Goal: Information Seeking & Learning: Learn about a topic

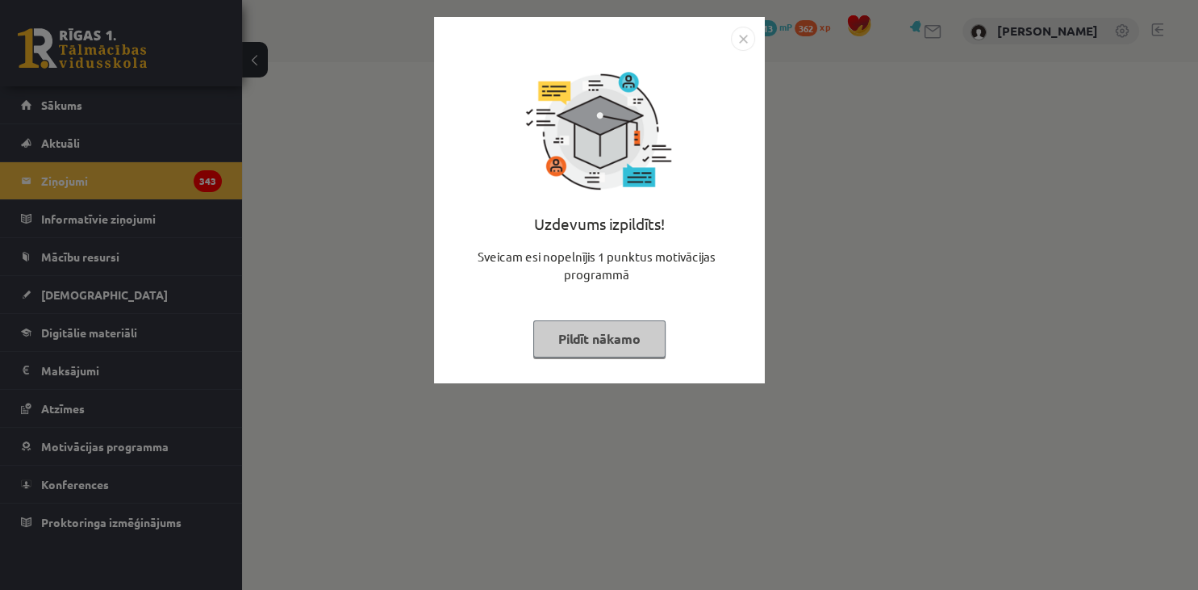
click at [629, 342] on button "Pildīt nākamo" at bounding box center [599, 338] width 132 height 37
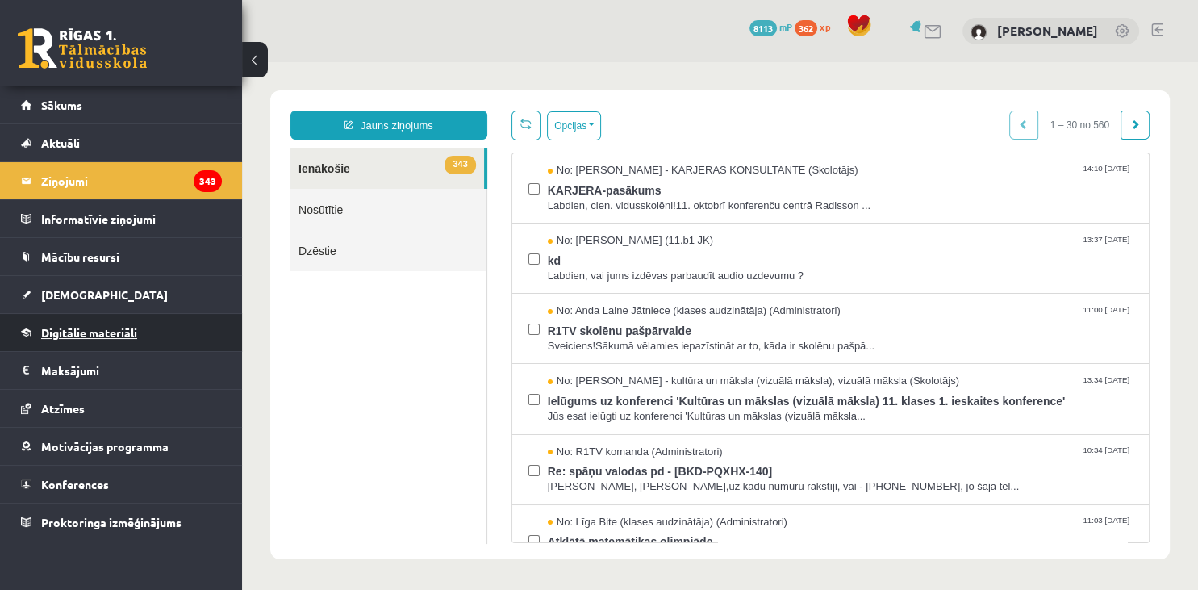
click at [104, 322] on link "Digitālie materiāli" at bounding box center [121, 332] width 201 height 37
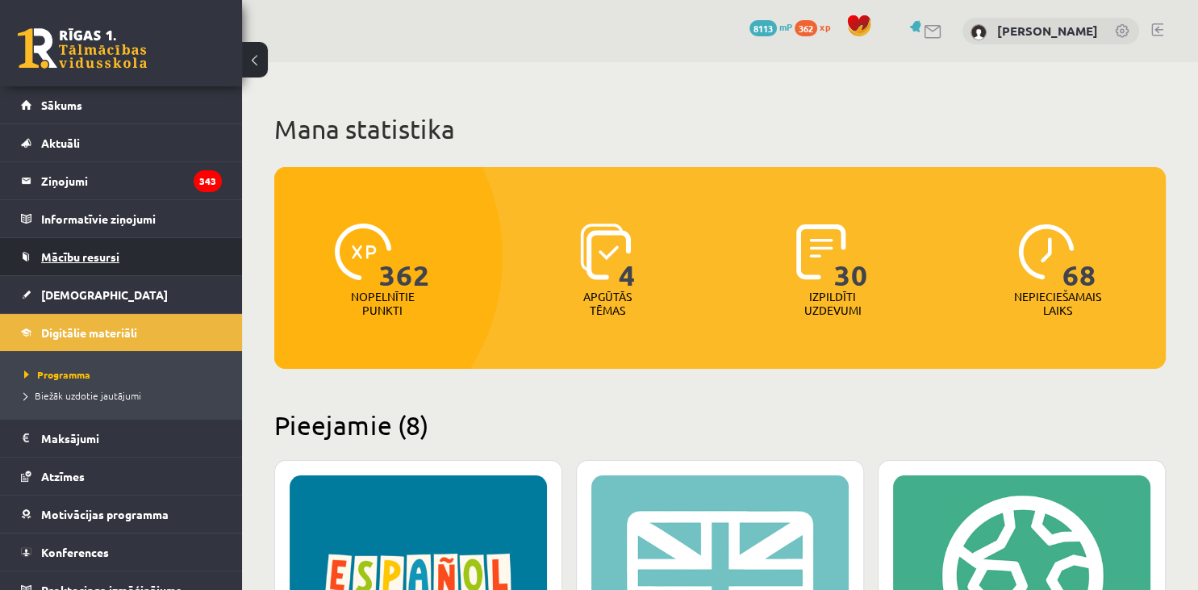
click at [77, 268] on link "Mācību resursi" at bounding box center [121, 256] width 201 height 37
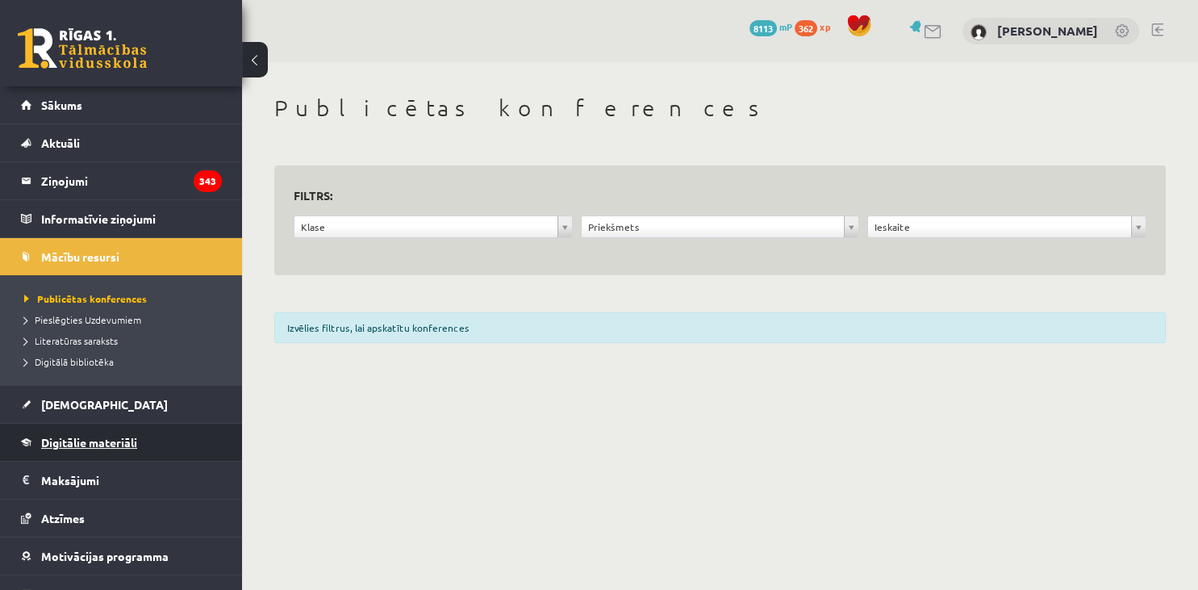
click at [65, 434] on link "Digitālie materiāli" at bounding box center [121, 441] width 201 height 37
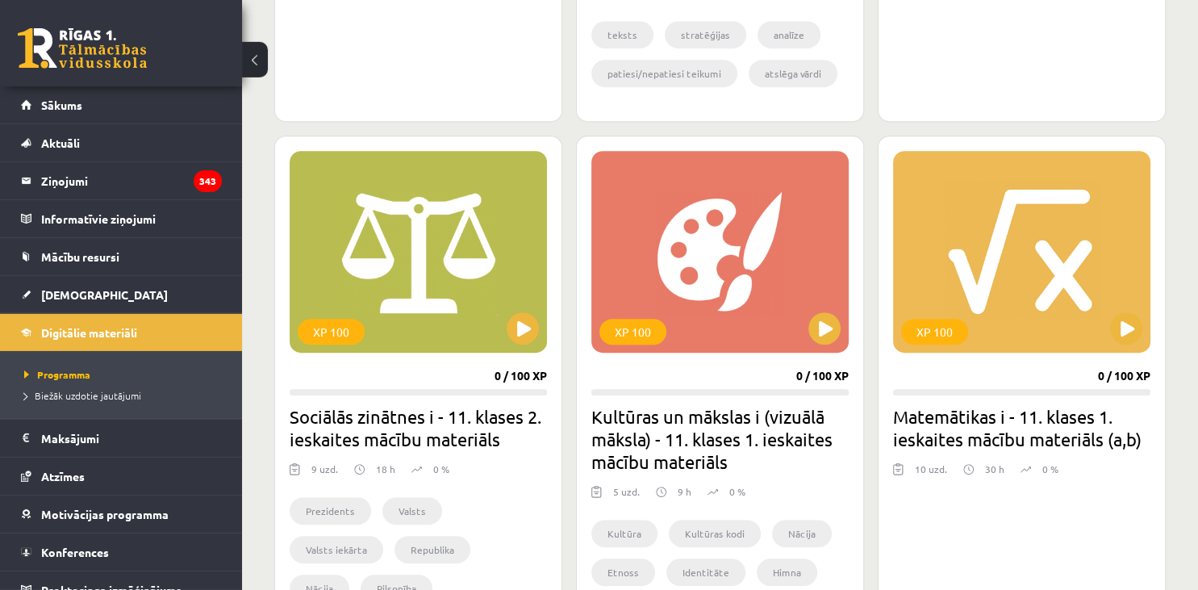
scroll to position [806, 0]
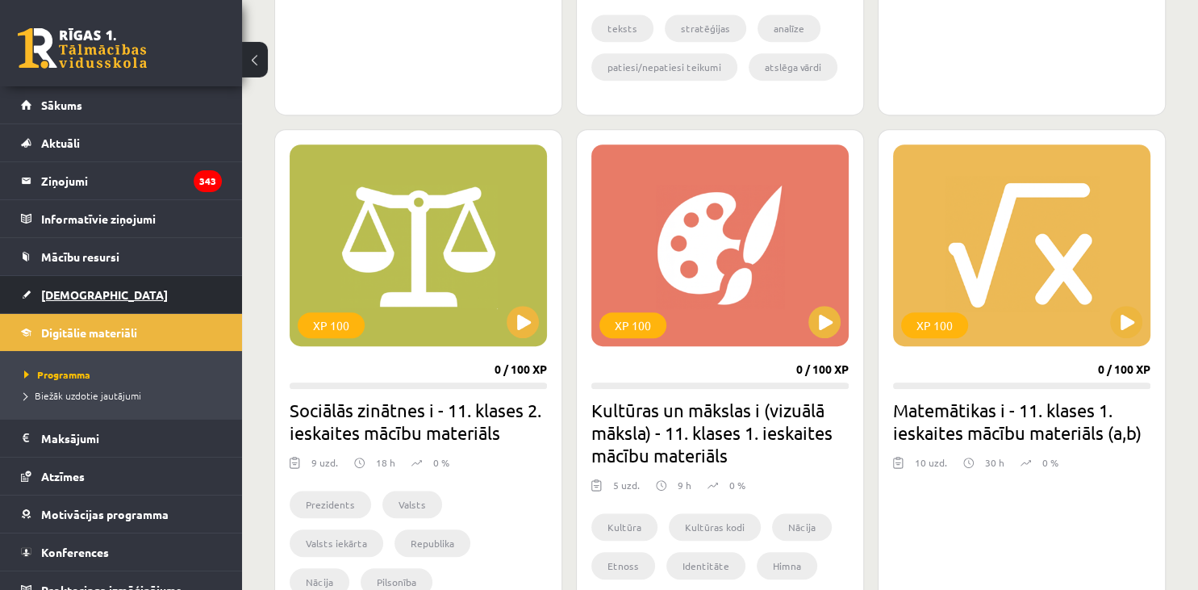
click at [77, 302] on link "[DEMOGRAPHIC_DATA]" at bounding box center [121, 294] width 201 height 37
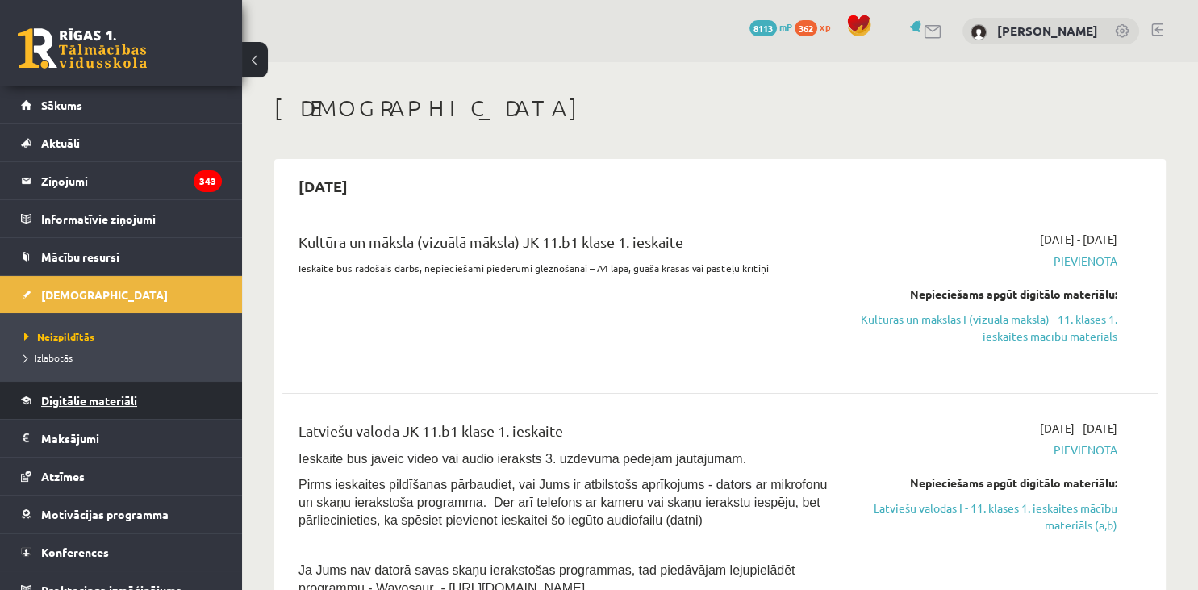
click at [119, 401] on span "Digitālie materiāli" at bounding box center [89, 400] width 96 height 15
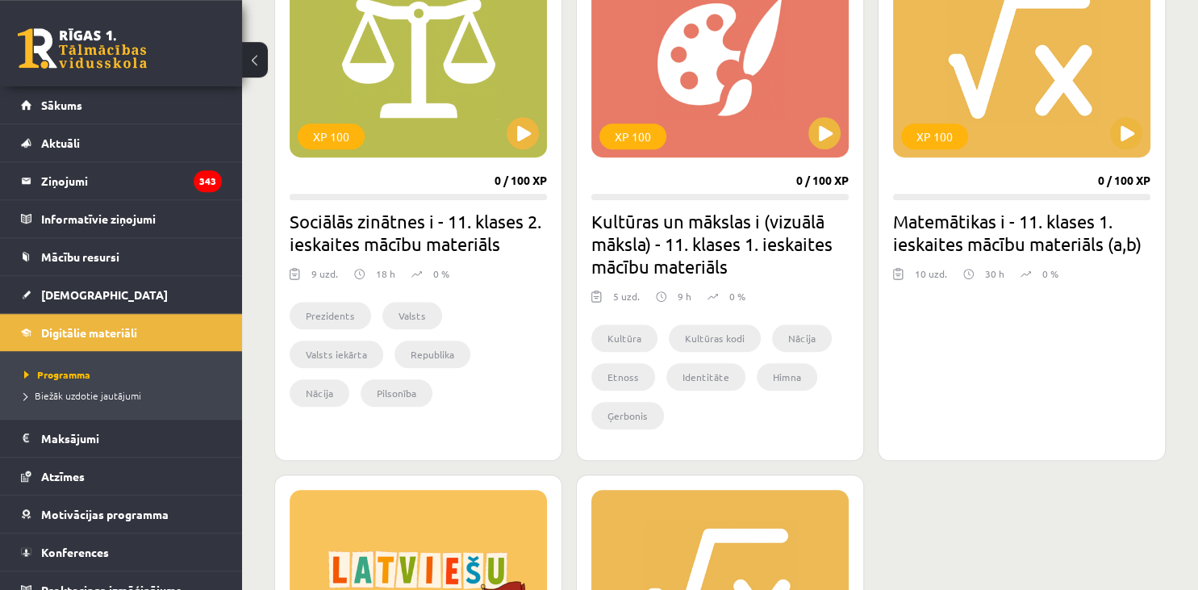
scroll to position [873, 0]
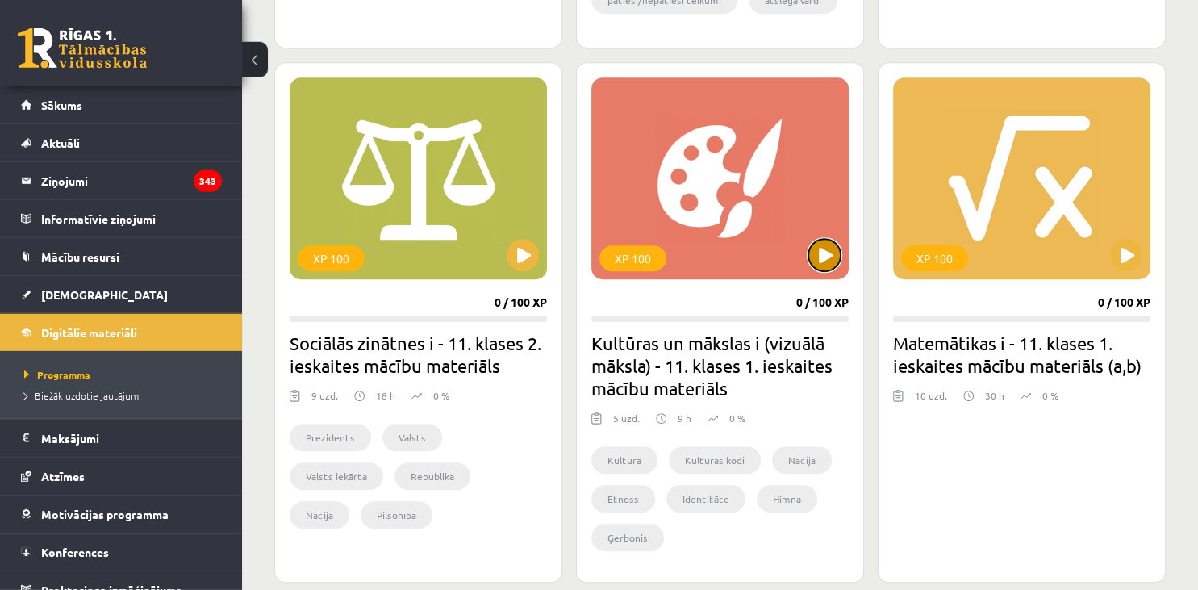
click at [818, 261] on button at bounding box center [824, 255] width 32 height 32
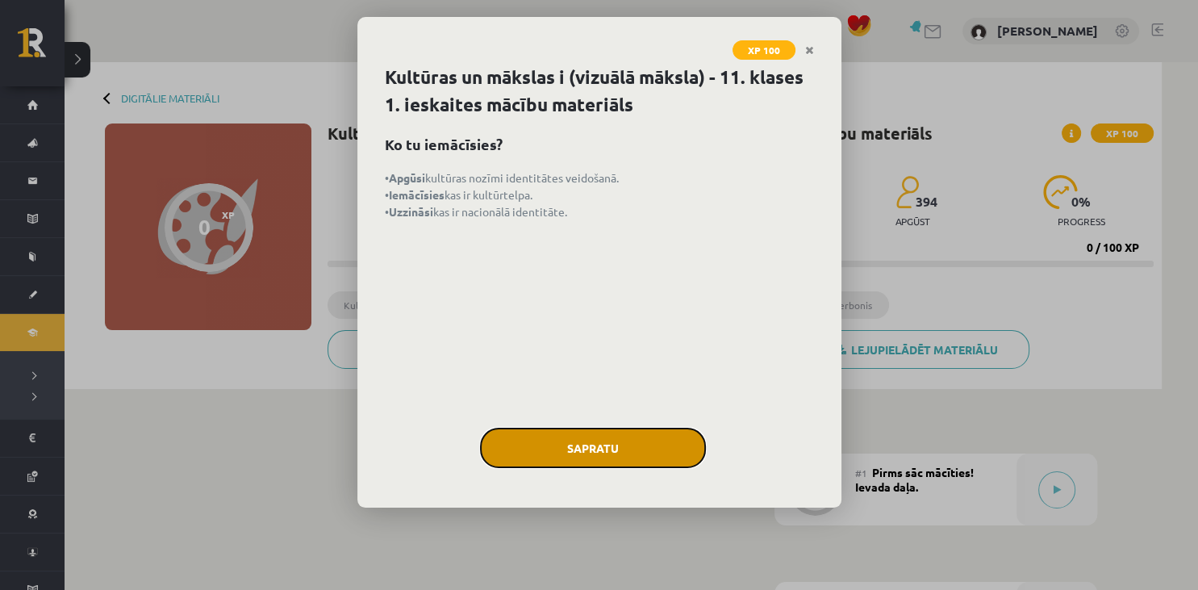
click at [595, 455] on button "Sapratu" at bounding box center [593, 447] width 226 height 40
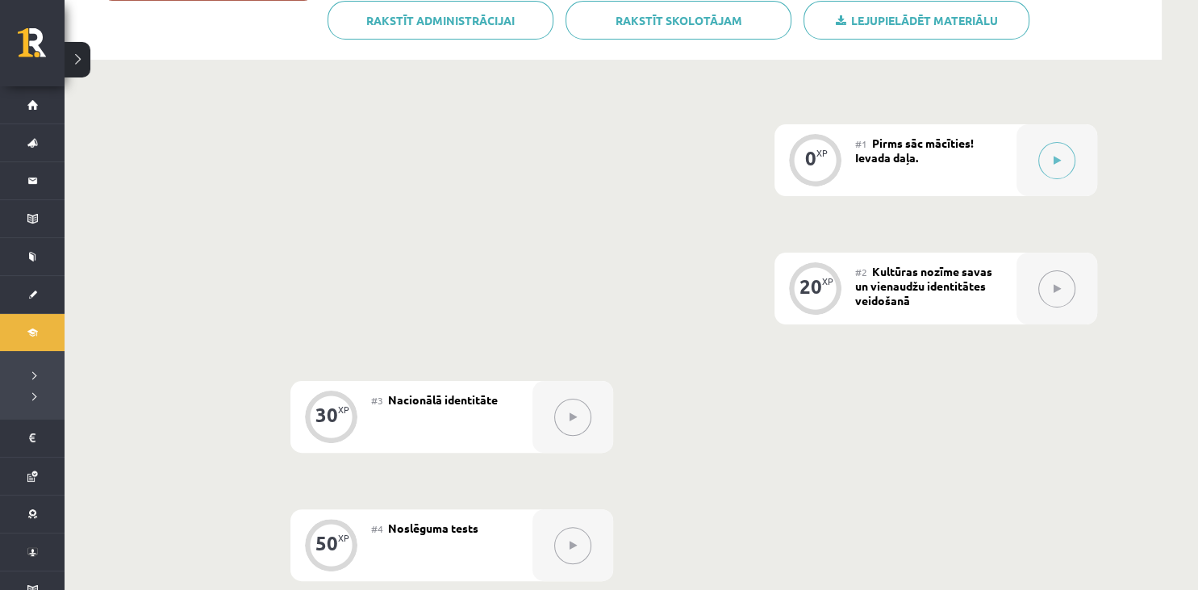
scroll to position [327, 0]
click at [1051, 162] on button at bounding box center [1056, 162] width 37 height 37
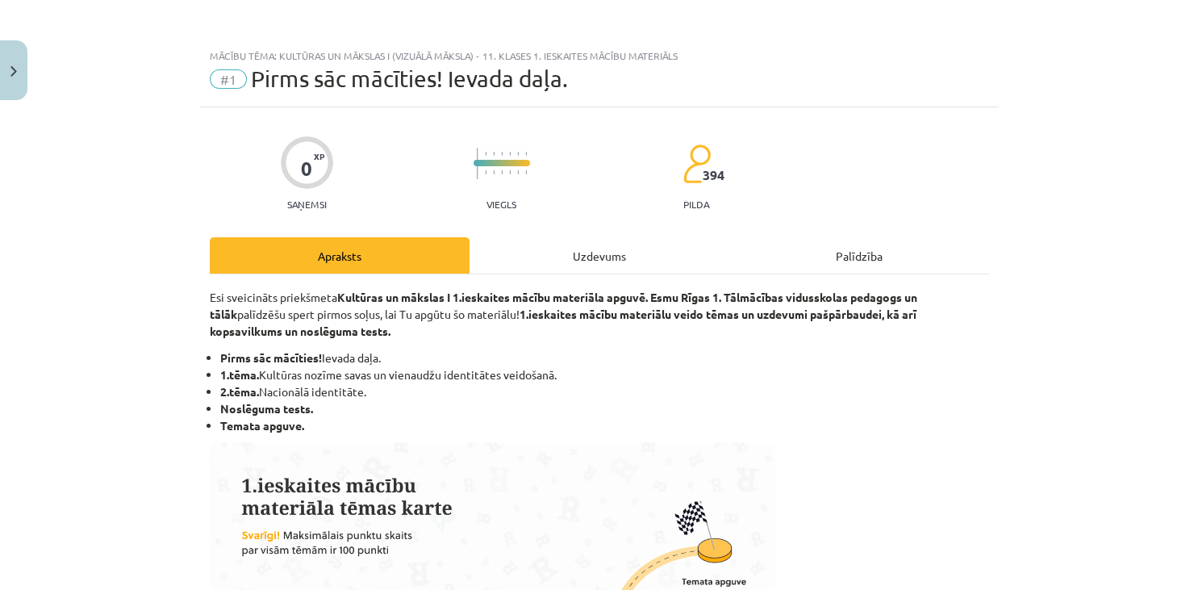
click at [606, 256] on div "Uzdevums" at bounding box center [599, 255] width 260 height 36
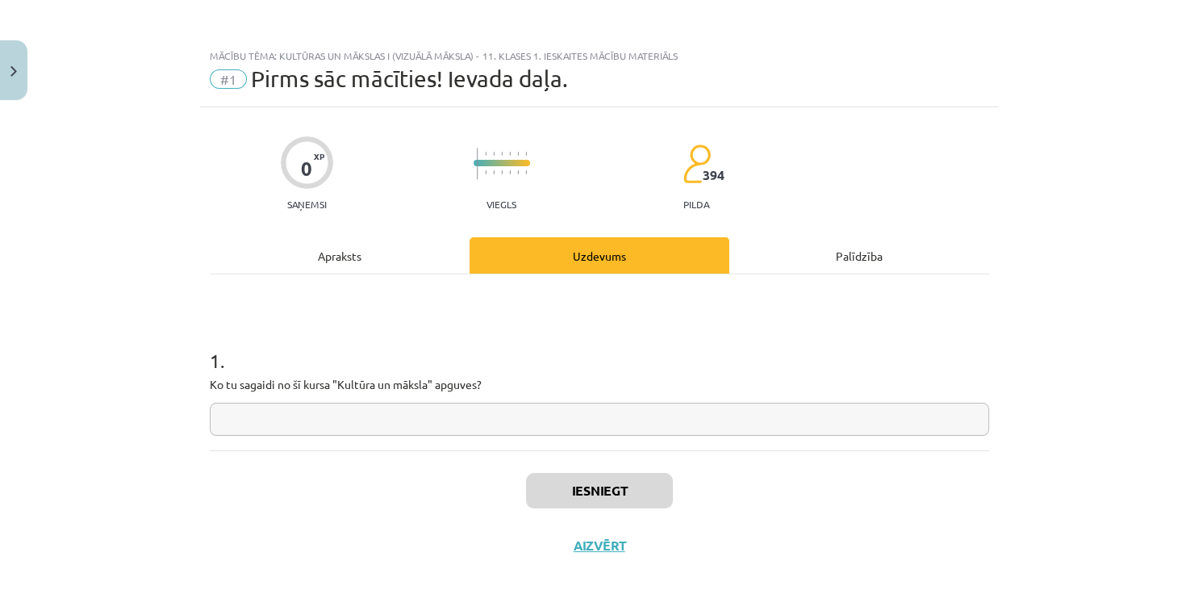
scroll to position [23, 0]
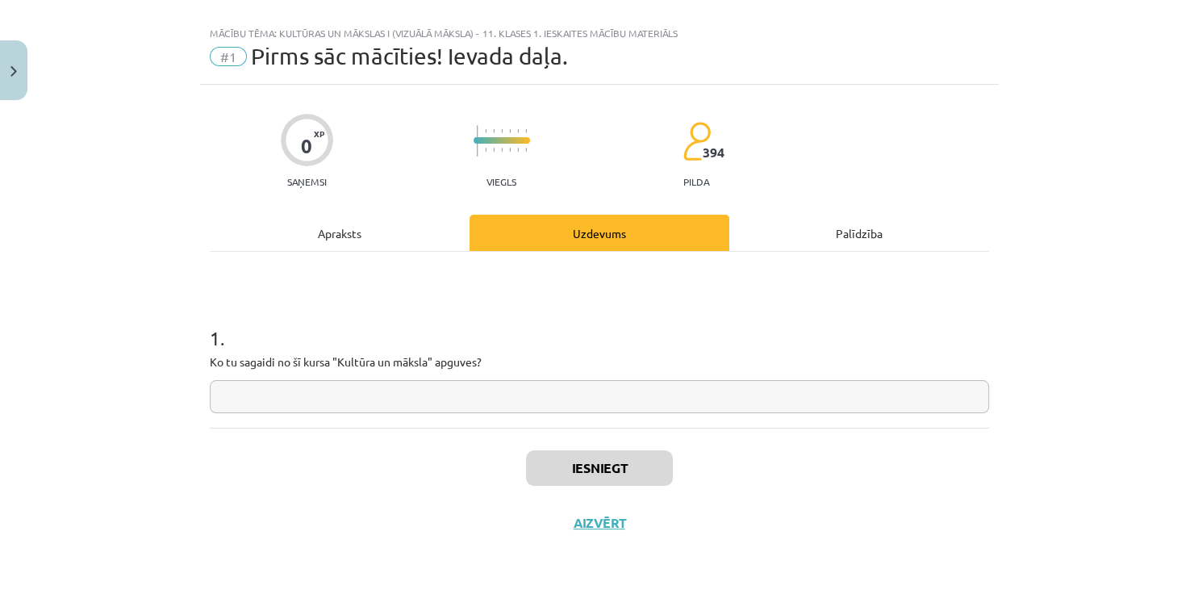
click at [438, 404] on input "text" at bounding box center [599, 396] width 779 height 33
click at [586, 465] on button "Iesniegt" at bounding box center [599, 467] width 147 height 35
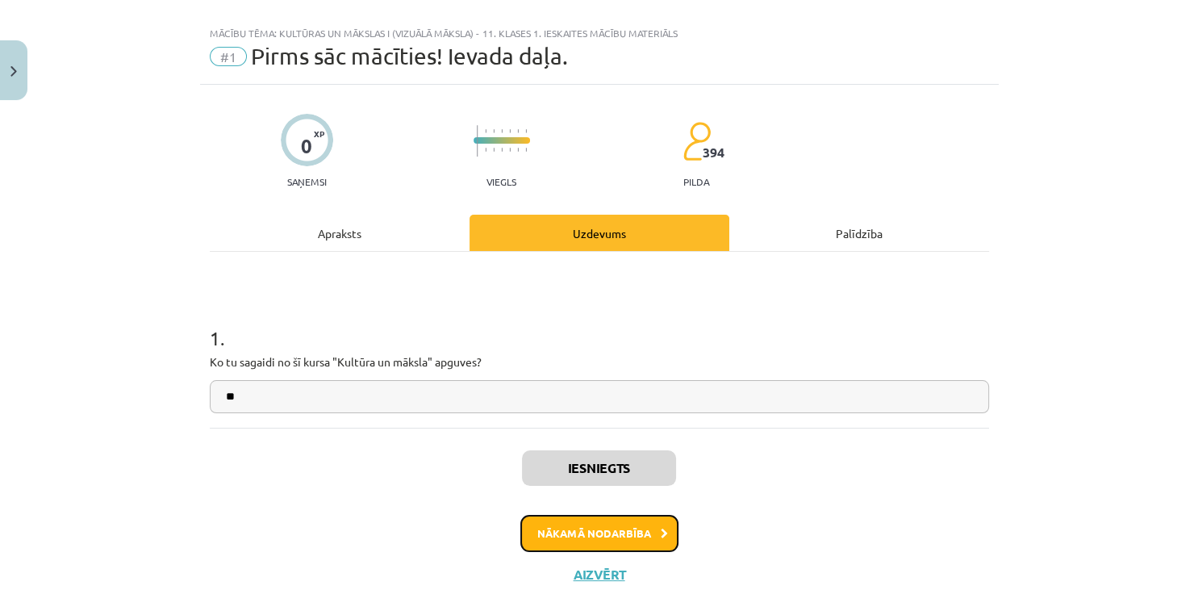
click at [594, 535] on button "Nākamā nodarbība" at bounding box center [599, 533] width 158 height 37
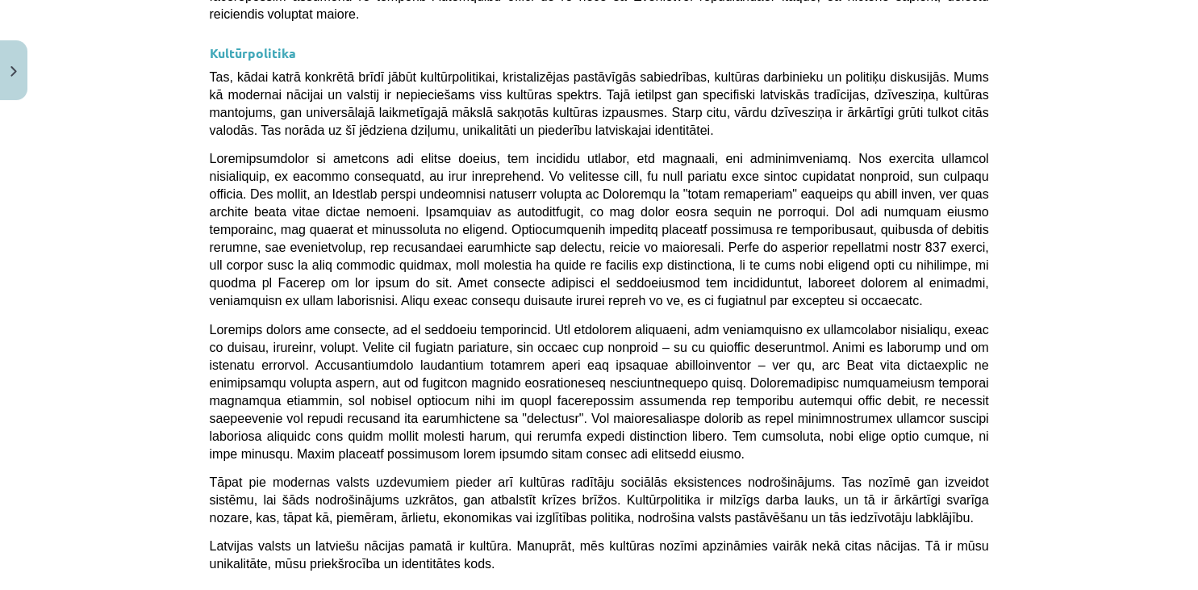
scroll to position [4293, 0]
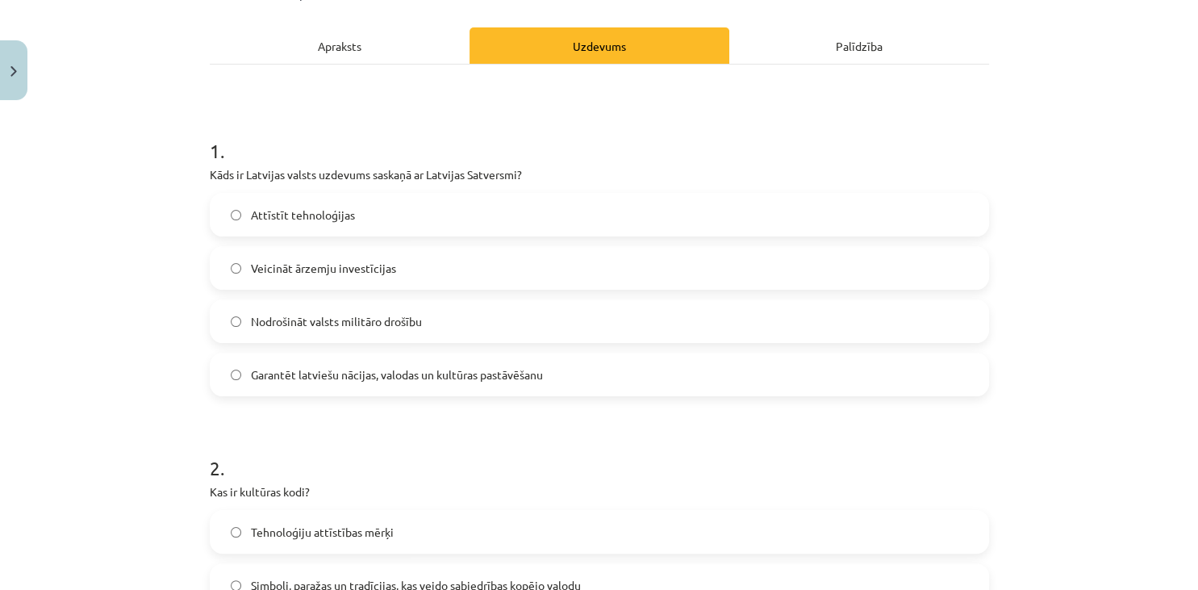
scroll to position [216, 0]
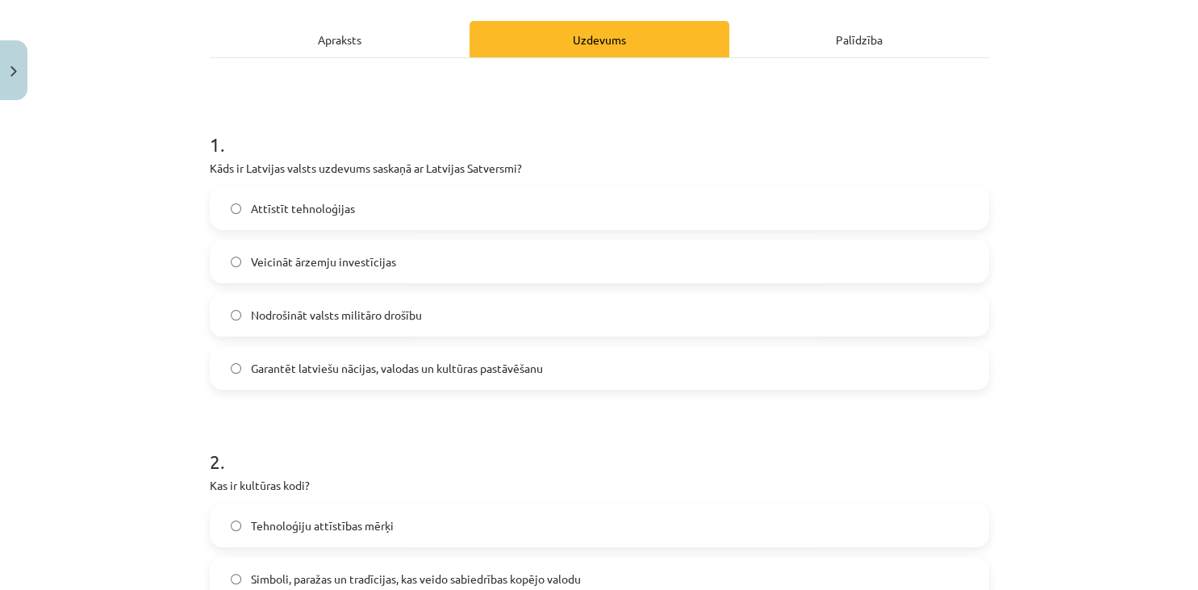
click at [526, 374] on span "Garantēt latviešu nācijas, valodas un kultūras pastāvēšanu" at bounding box center [397, 368] width 292 height 17
click at [1076, 316] on div "Mācību tēma: Kultūras un mākslas i (vizuālā māksla) - 11. klases 1. ieskaites m…" at bounding box center [599, 295] width 1198 height 590
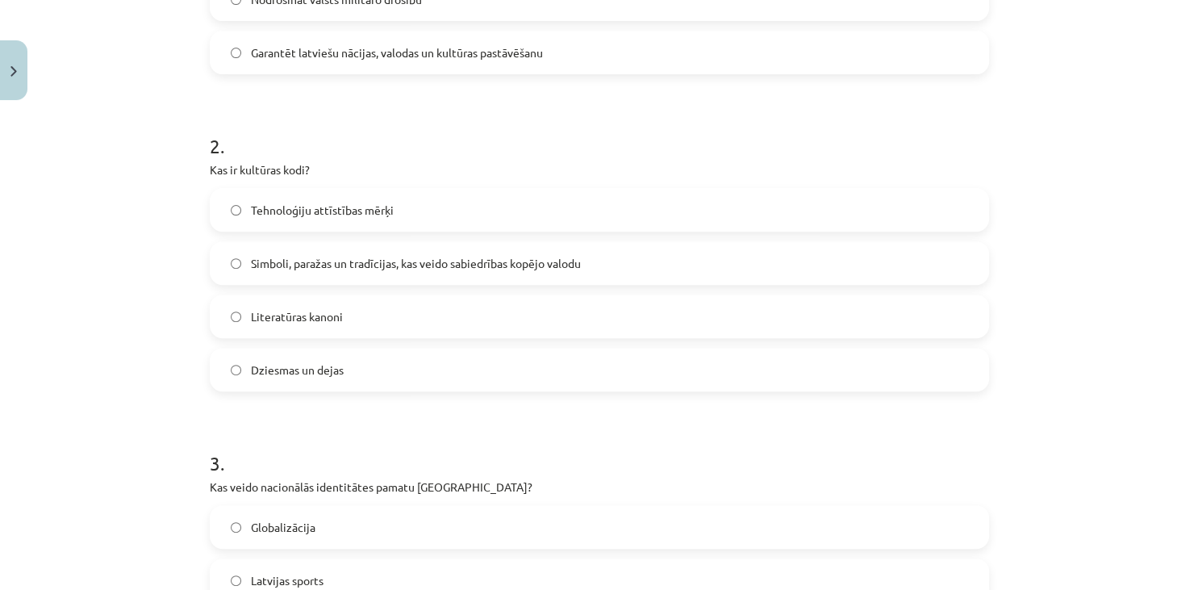
scroll to position [539, 0]
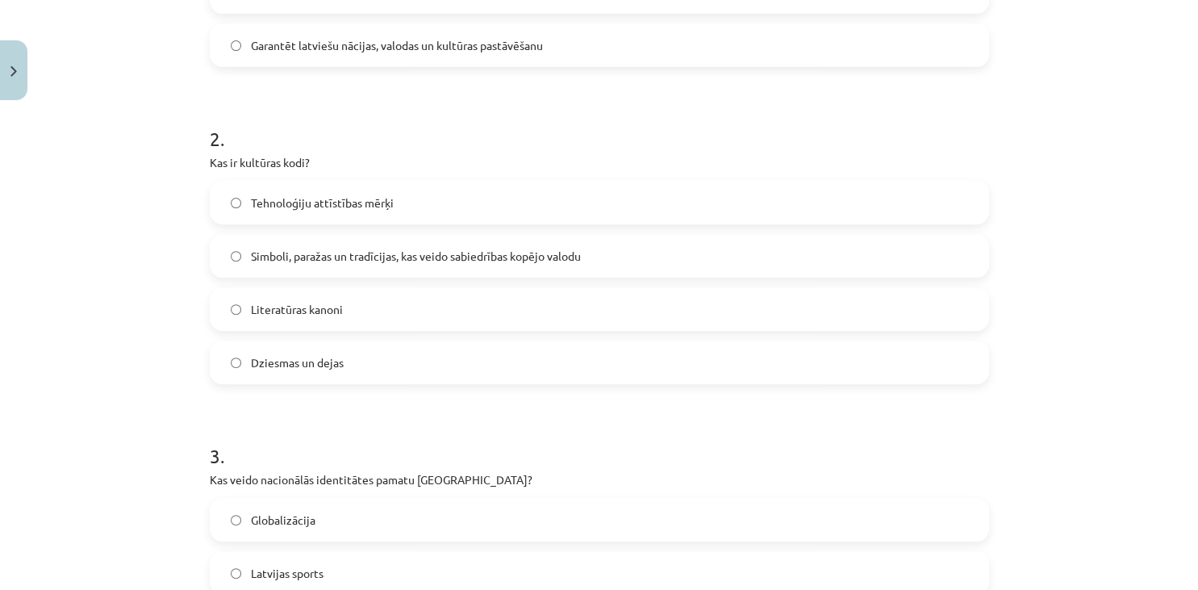
click at [769, 261] on label "Simboli, paražas un tradīcijas, kas veido sabiedrības kopējo valodu" at bounding box center [599, 255] width 776 height 40
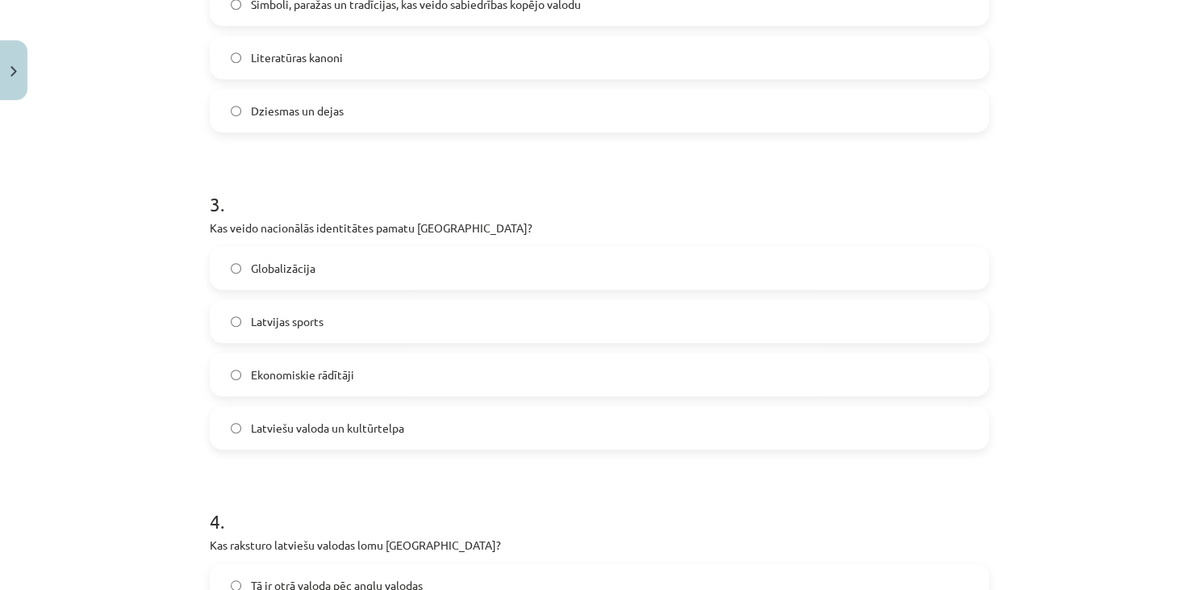
scroll to position [819, 0]
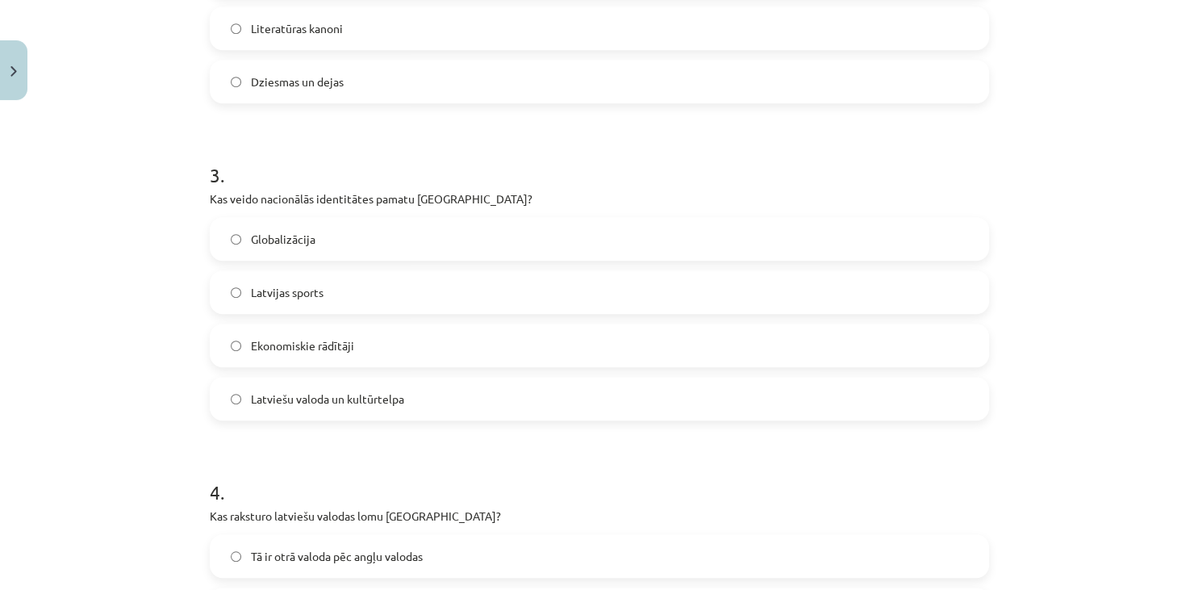
click at [369, 377] on div "Latviešu valoda un kultūrtelpa" at bounding box center [599, 399] width 779 height 44
click at [360, 415] on label "Latviešu valoda un kultūrtelpa" at bounding box center [599, 398] width 776 height 40
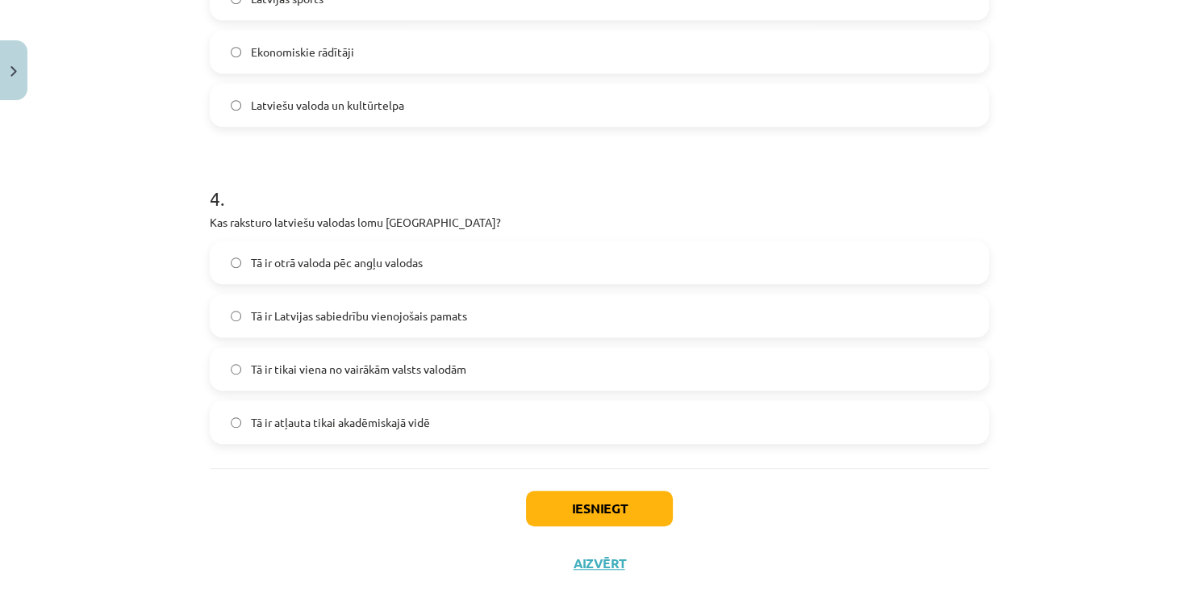
scroll to position [1120, 0]
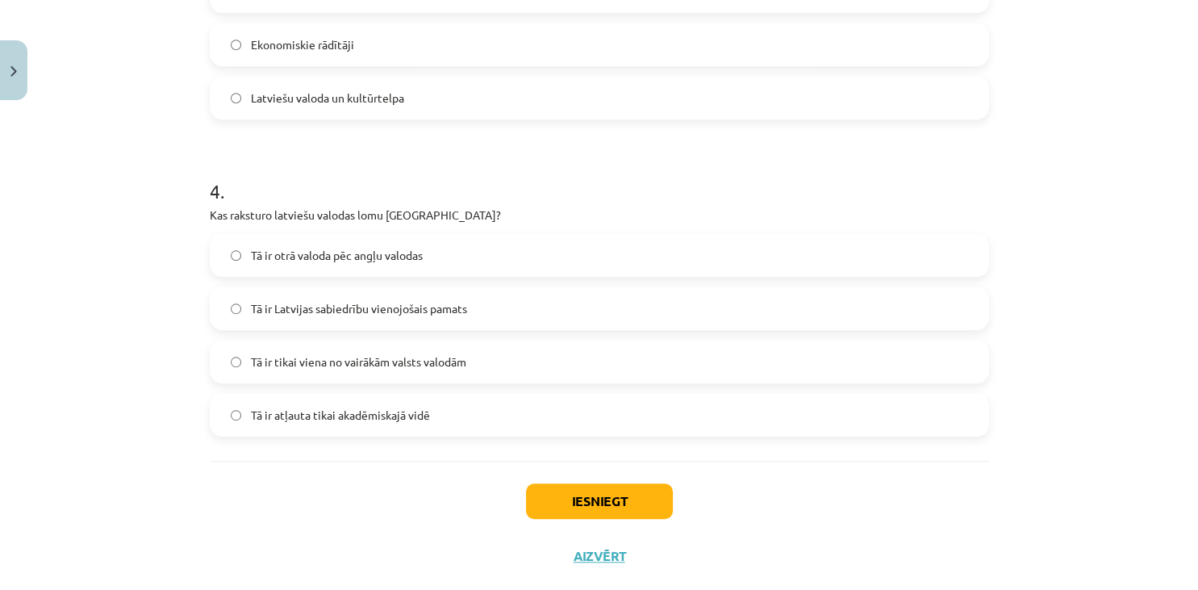
click at [462, 294] on label "Tā ir Latvijas sabiedrību vienojošais pamats" at bounding box center [599, 308] width 776 height 40
click at [566, 497] on button "Iesniegt" at bounding box center [599, 500] width 147 height 35
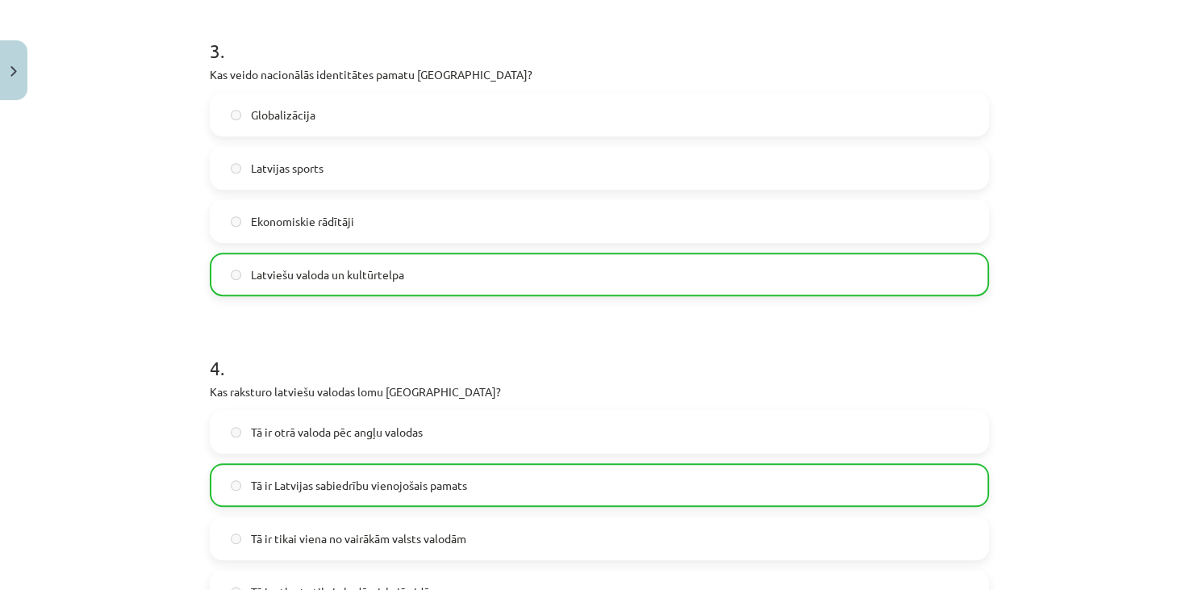
scroll to position [1204, 0]
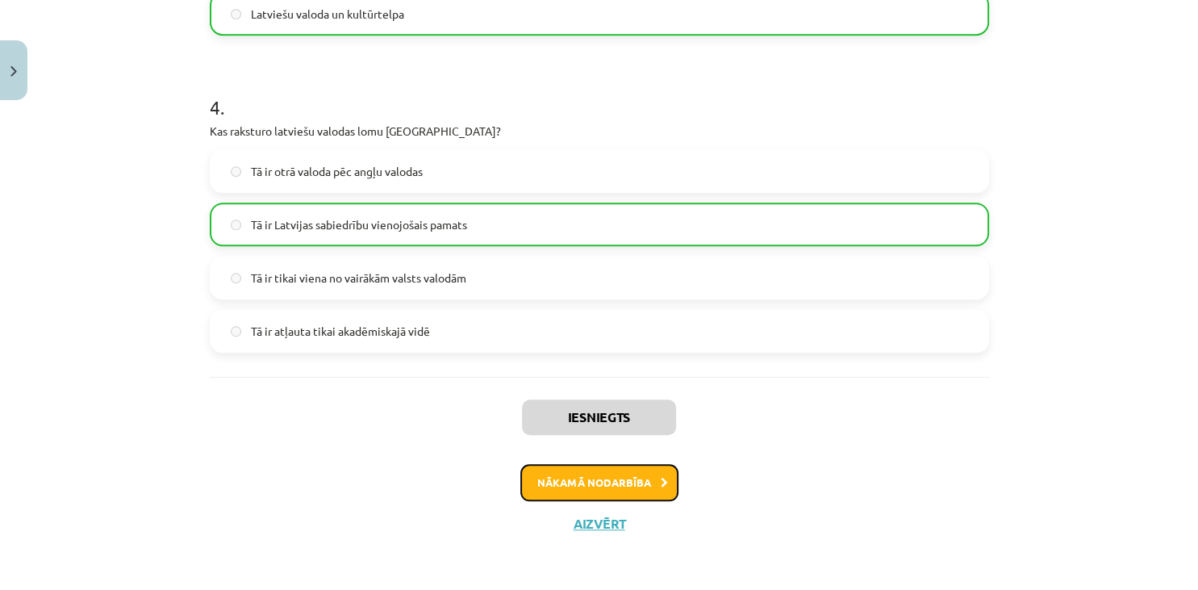
click at [659, 491] on button "Nākamā nodarbība" at bounding box center [599, 482] width 158 height 37
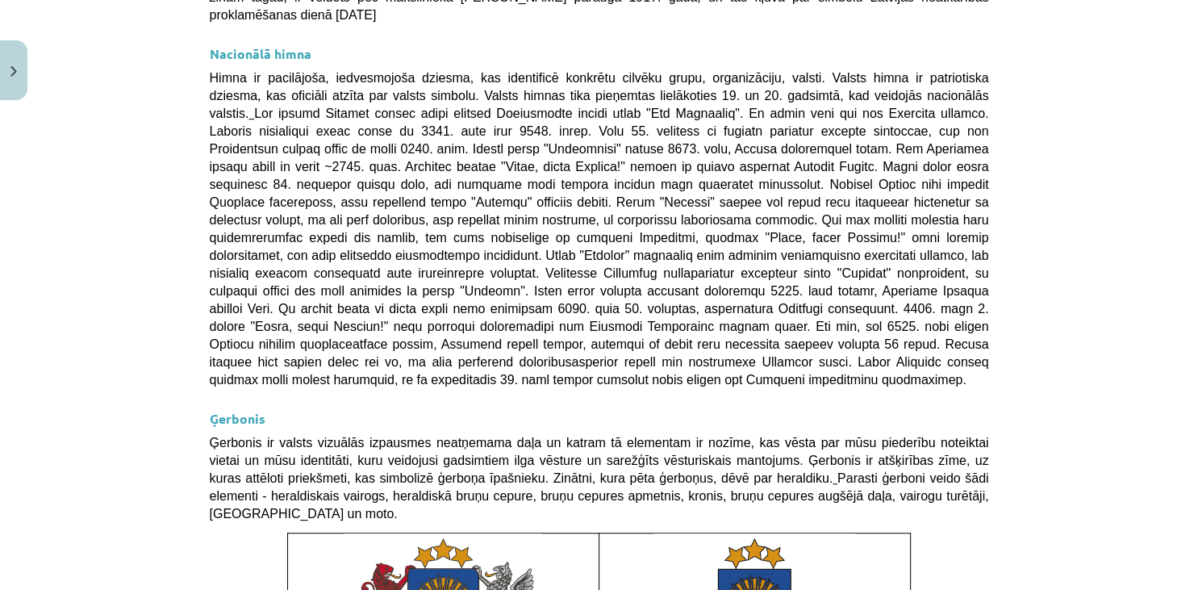
scroll to position [1169, 0]
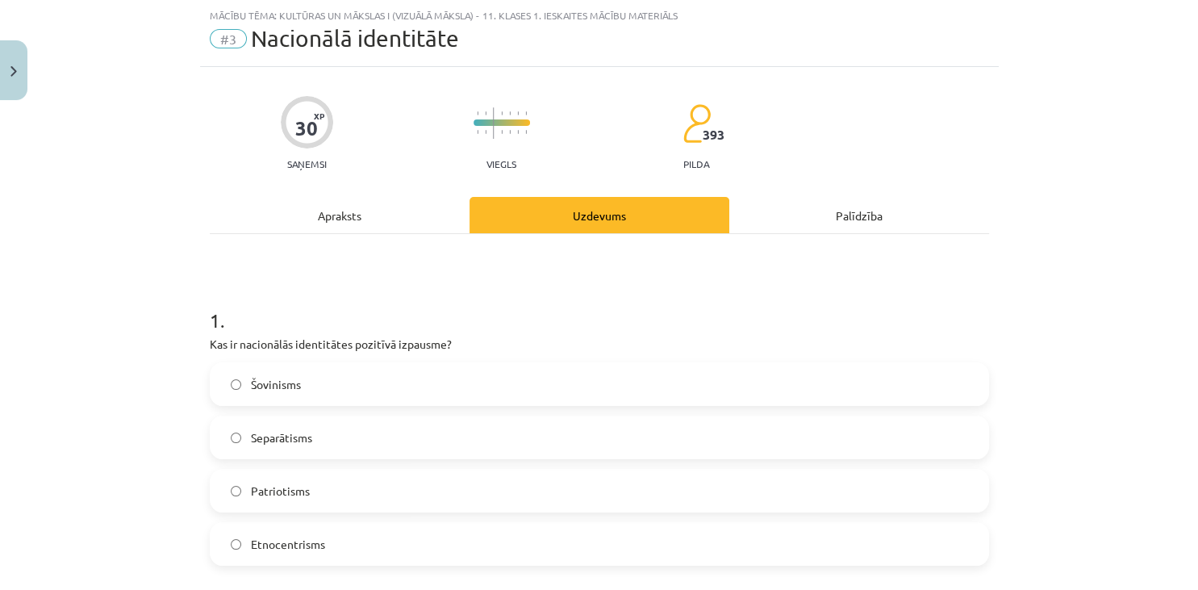
scroll to position [40, 0]
click at [334, 477] on label "Patriotisms" at bounding box center [599, 491] width 776 height 40
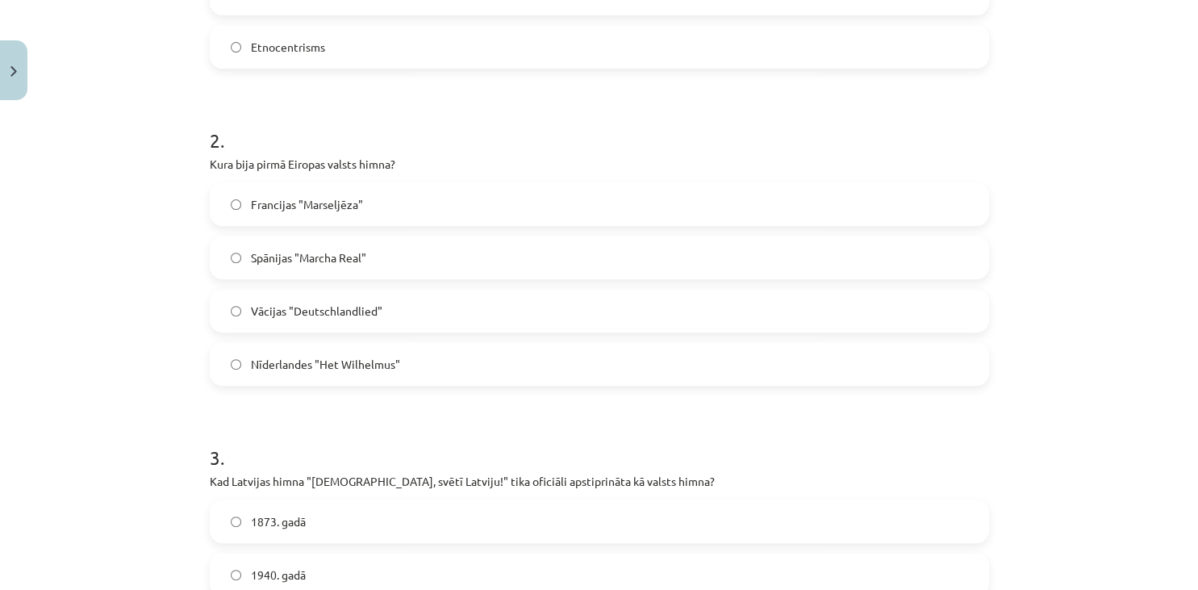
scroll to position [564, 0]
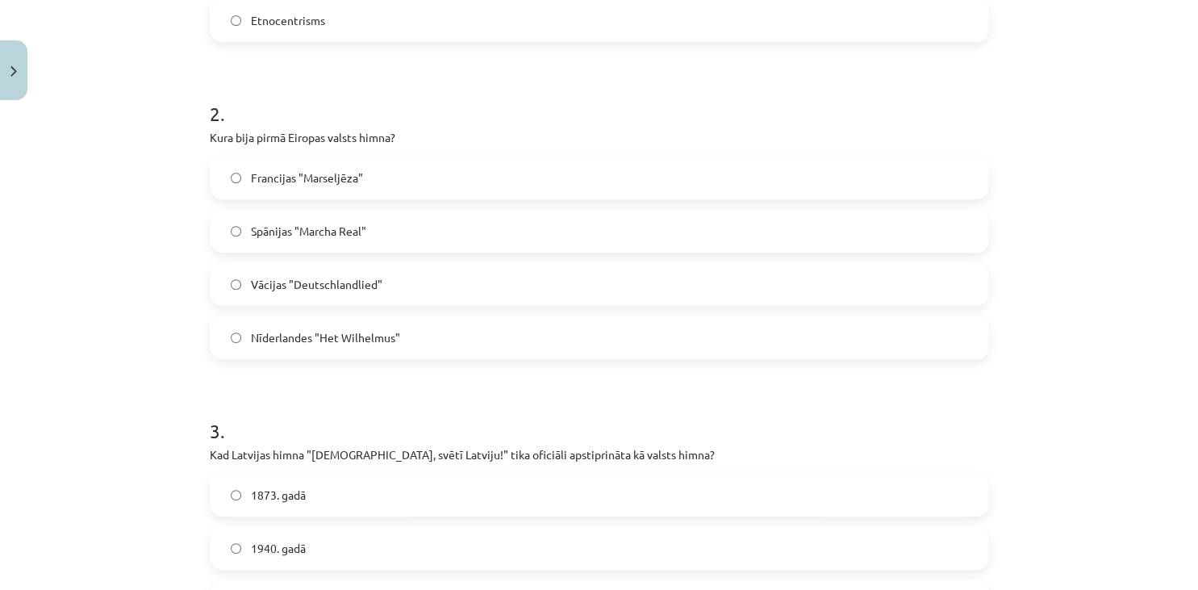
click at [452, 319] on label "Nīderlandes "Het Wilhelmus"" at bounding box center [599, 337] width 776 height 40
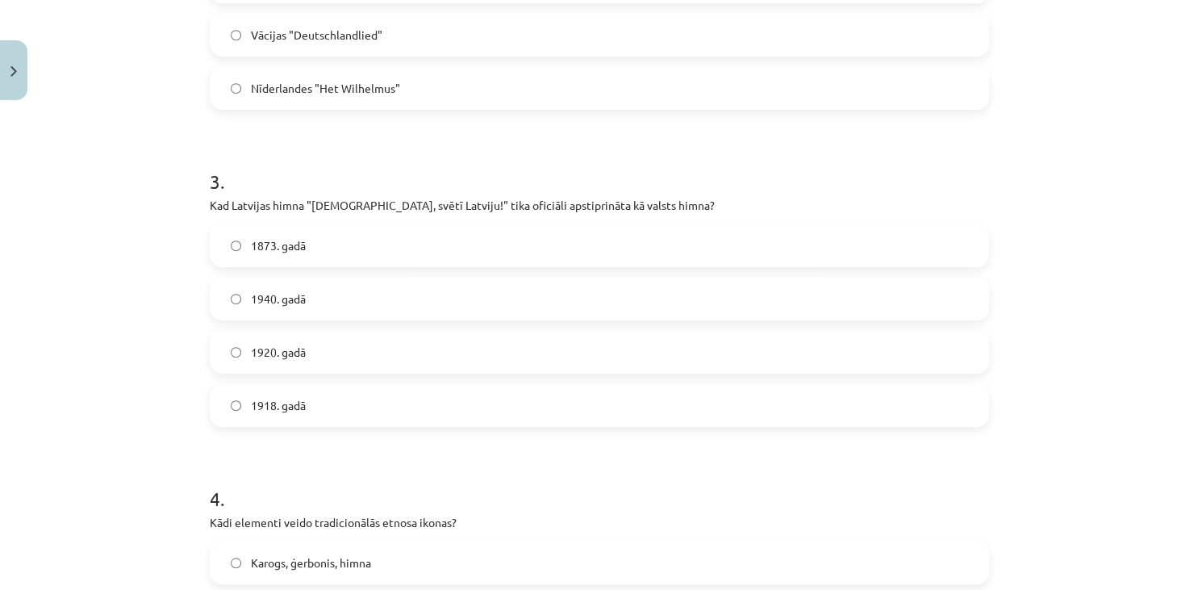
scroll to position [815, 0]
click at [644, 415] on label "1918. gadā" at bounding box center [599, 402] width 776 height 40
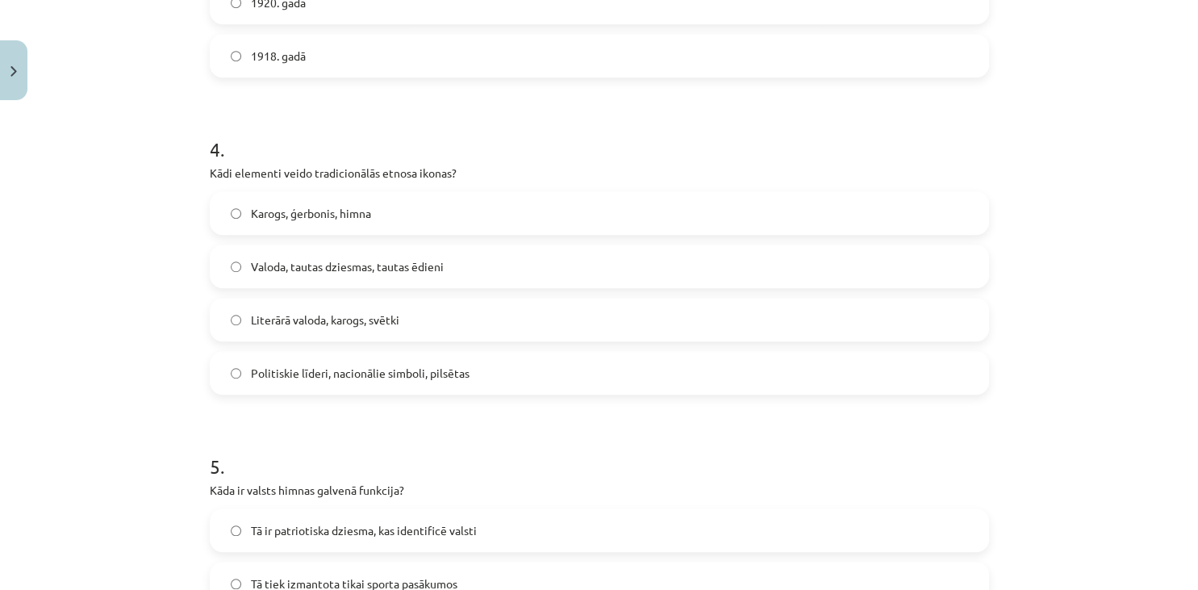
scroll to position [1162, 0]
click at [488, 268] on label "Valoda, tautas dziesmas, tautas ēdieni" at bounding box center [599, 266] width 776 height 40
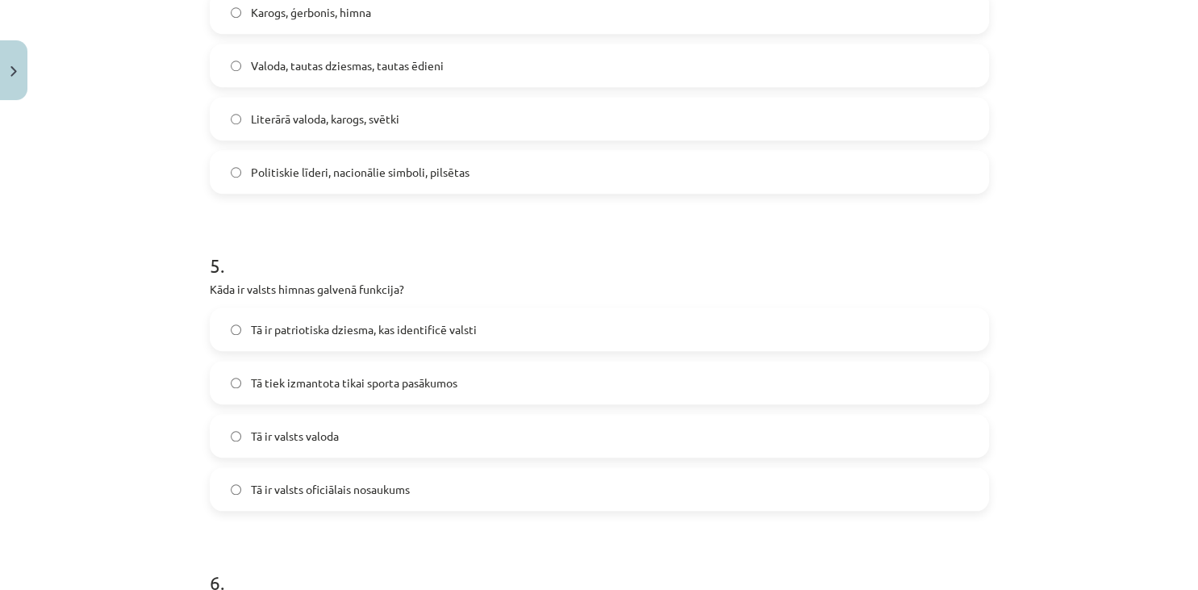
scroll to position [1429, 0]
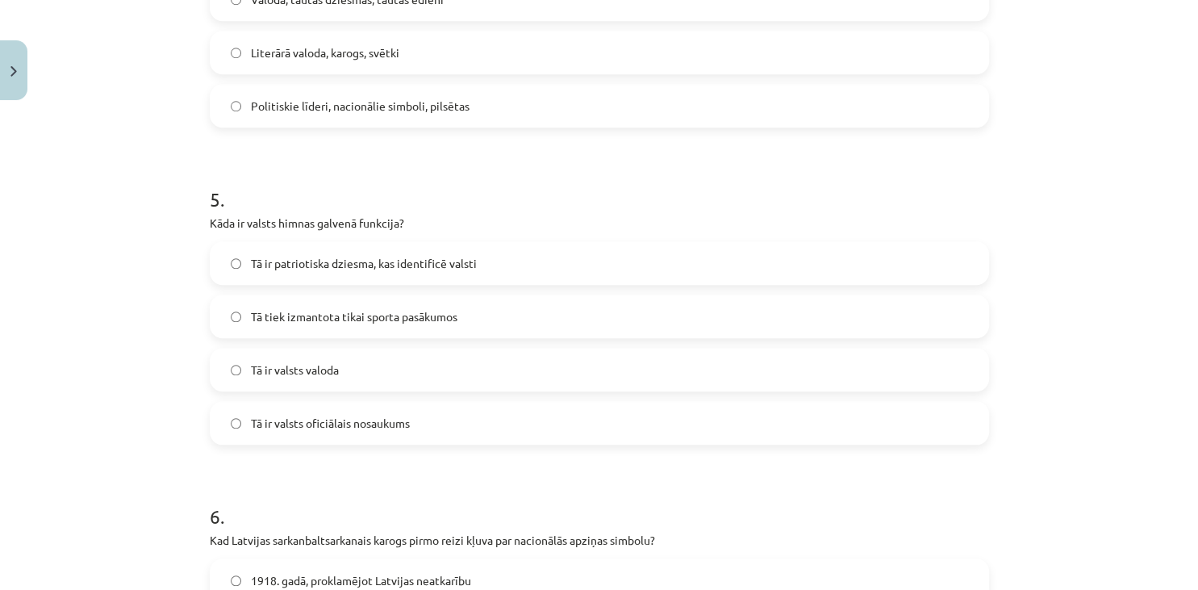
click at [444, 269] on span "Tā ir patriotiska dziesma, kas identificē valsti" at bounding box center [364, 263] width 226 height 17
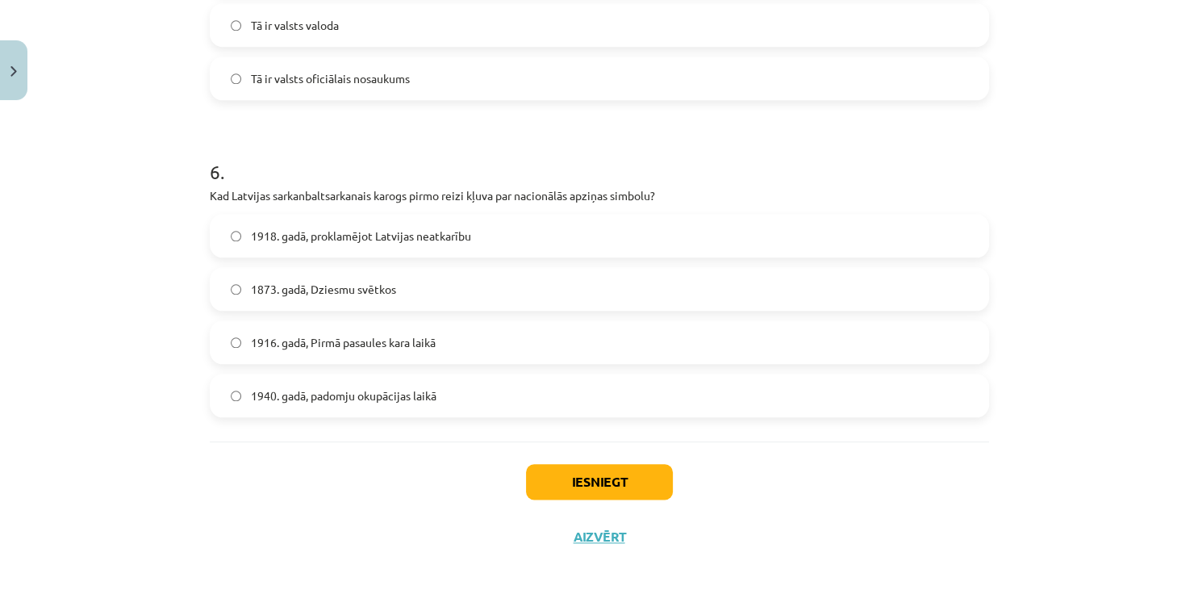
scroll to position [1777, 0]
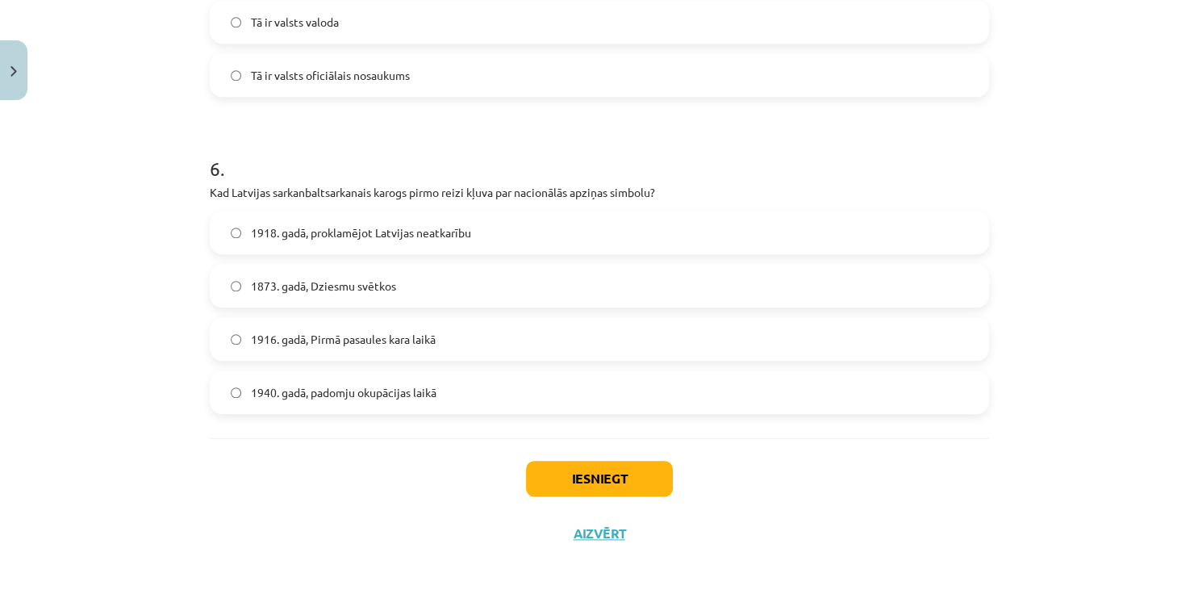
click at [401, 333] on span "1916. gadā, Pirmā pasaules kara laikā" at bounding box center [343, 339] width 185 height 17
click at [567, 484] on button "Iesniegt" at bounding box center [599, 477] width 147 height 35
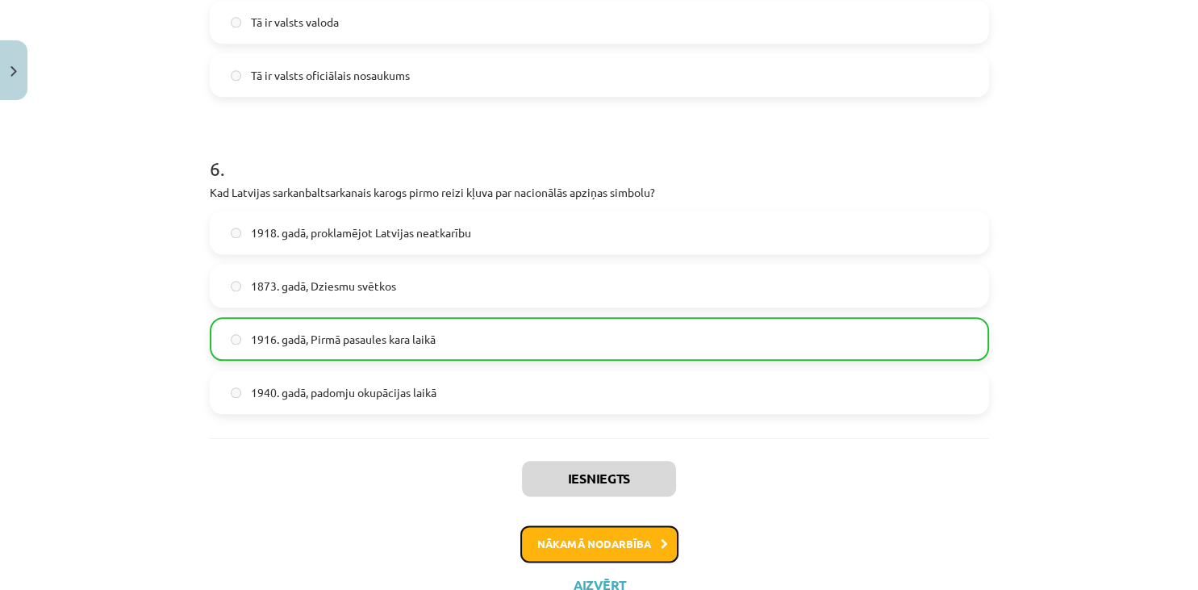
click at [620, 540] on button "Nākamā nodarbība" at bounding box center [599, 543] width 158 height 37
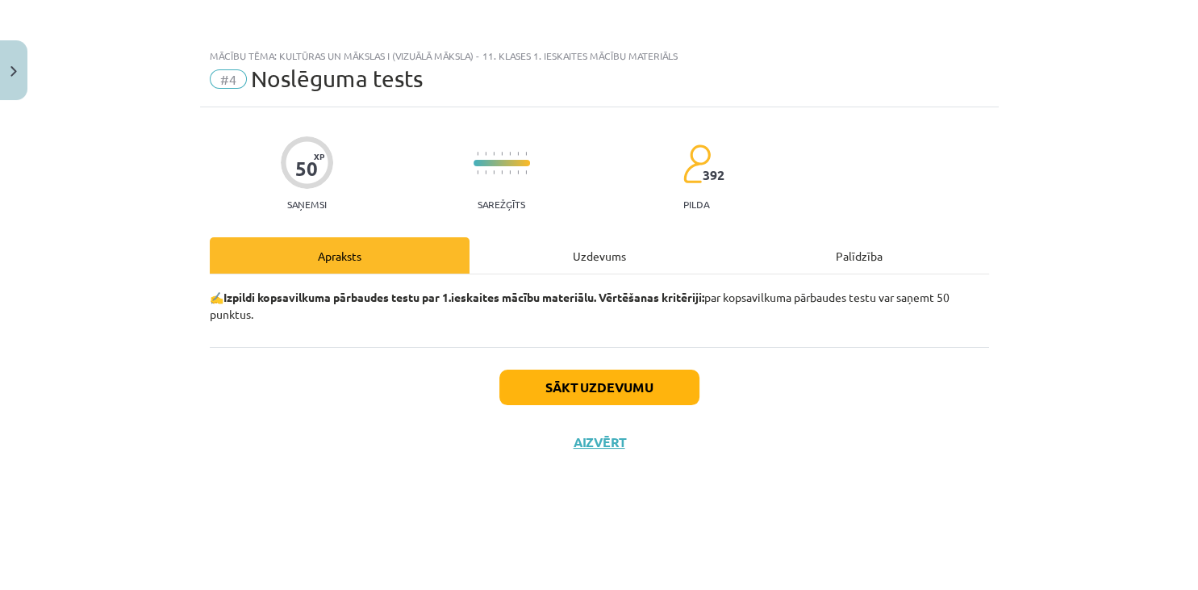
scroll to position [0, 0]
click at [602, 379] on button "Sākt uzdevumu" at bounding box center [599, 386] width 200 height 35
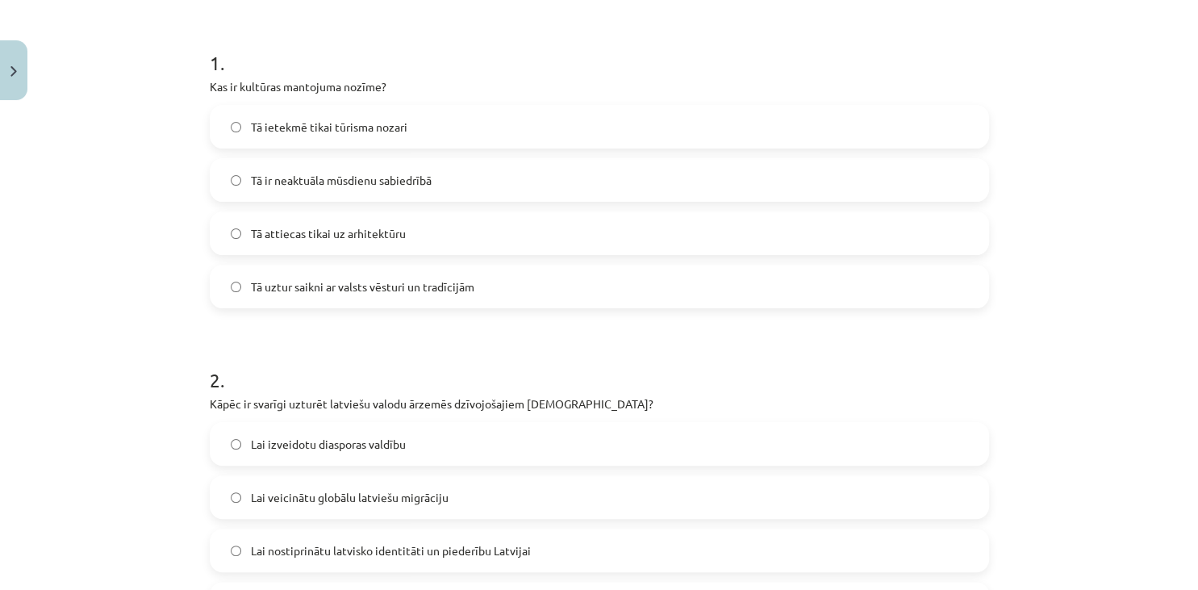
scroll to position [294, 0]
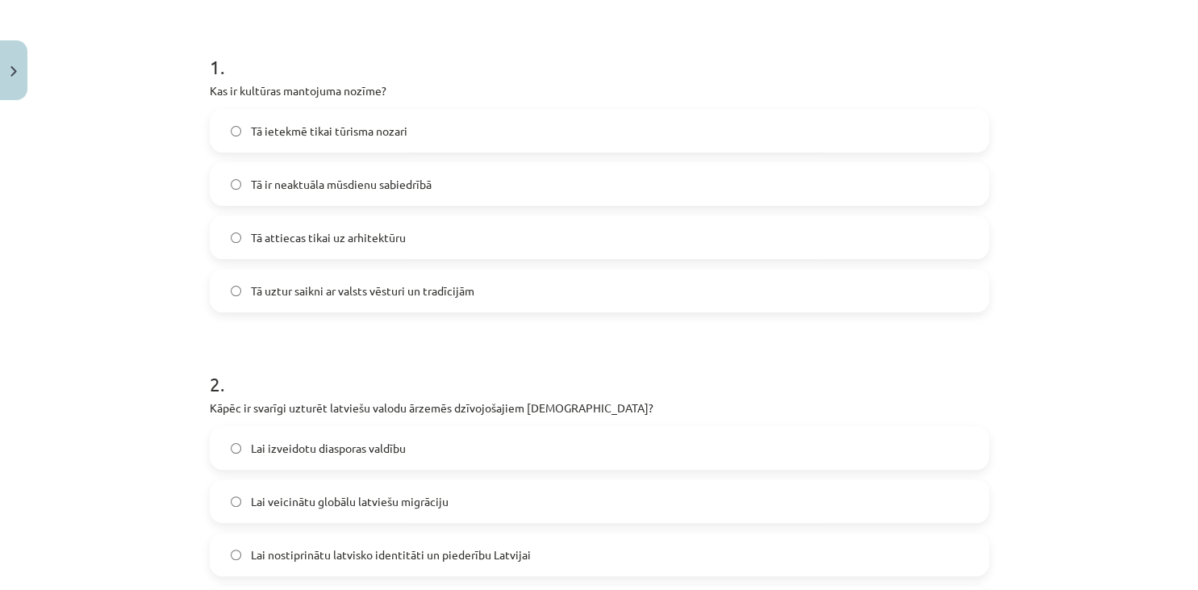
click at [500, 291] on label "Tā uztur saikni ar valsts vēsturi un tradīcijām" at bounding box center [599, 290] width 776 height 40
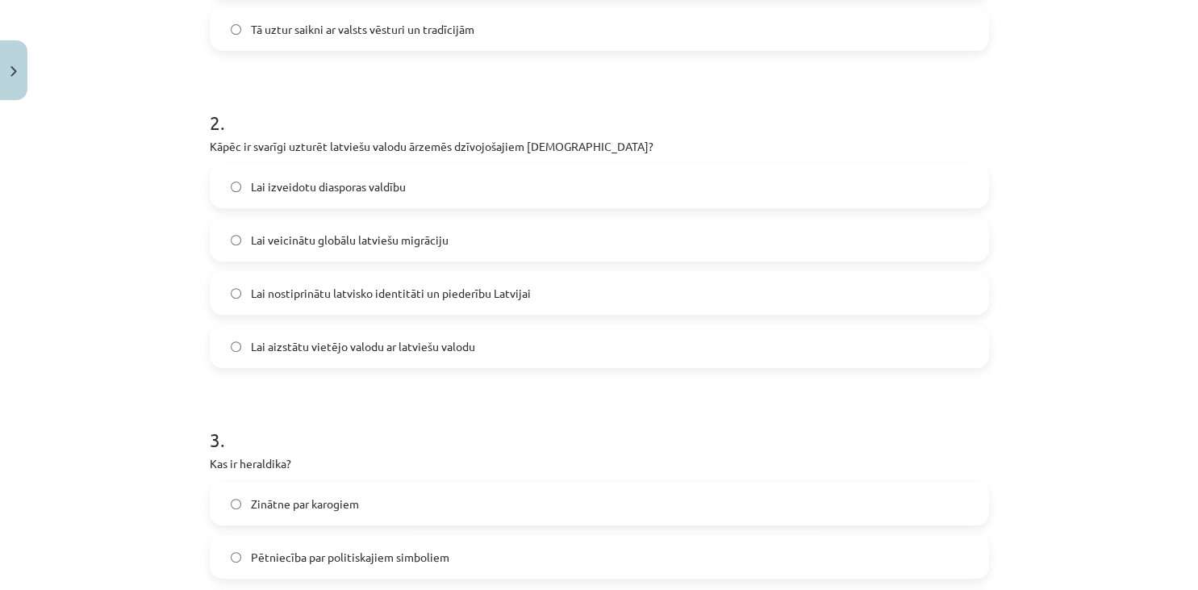
scroll to position [559, 0]
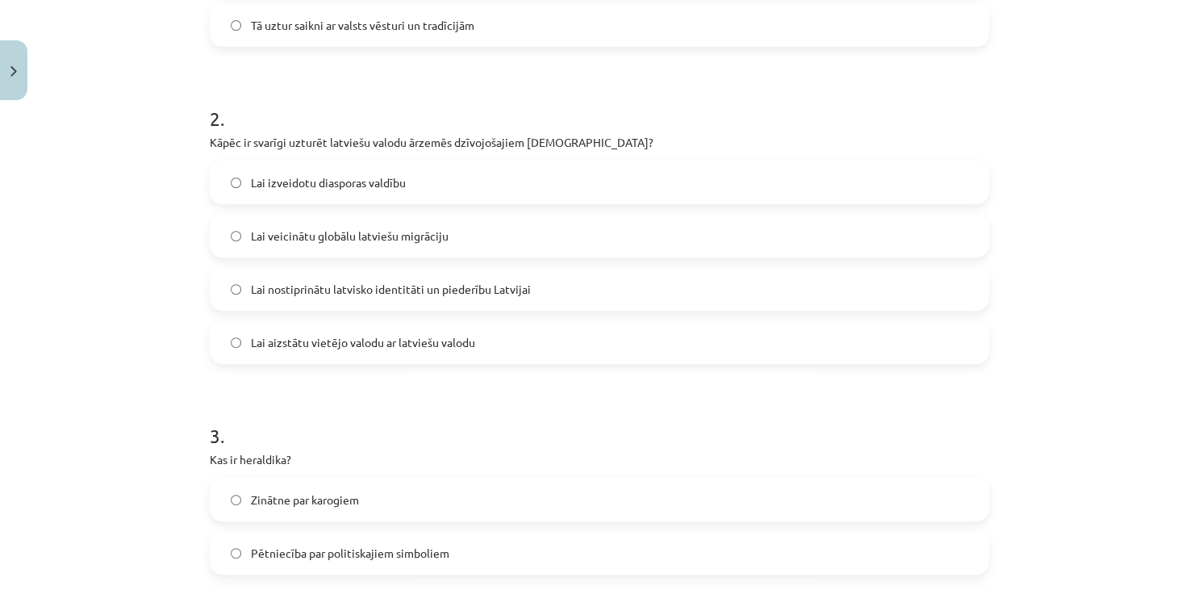
click at [553, 281] on label "Lai nostiprinātu latvisko identitāti un piederību Latvijai" at bounding box center [599, 289] width 776 height 40
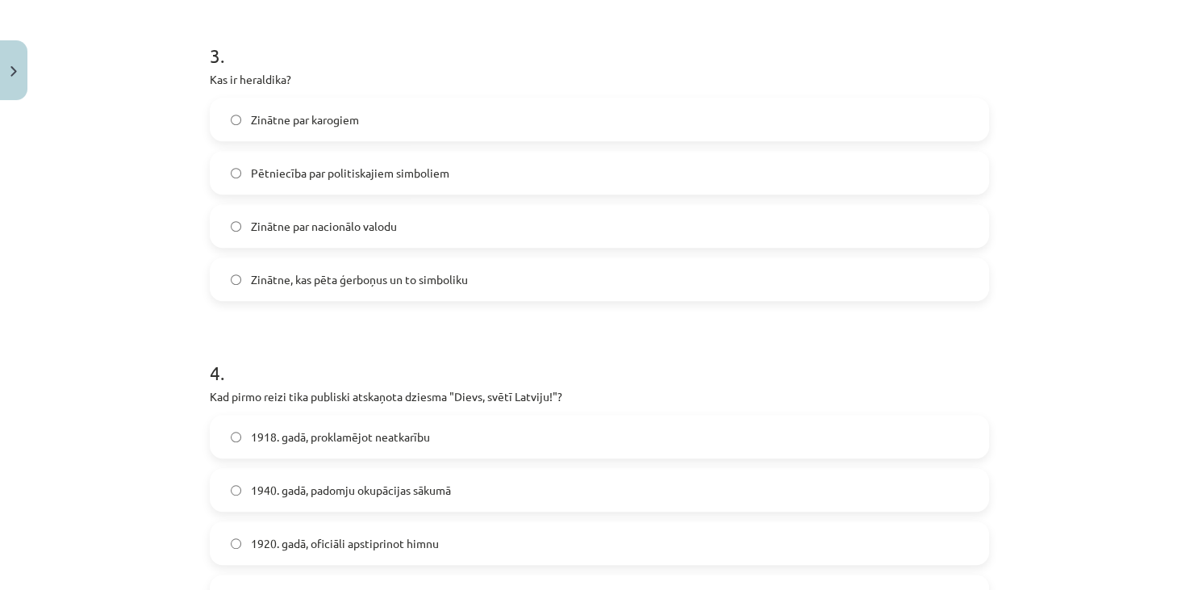
scroll to position [952, 0]
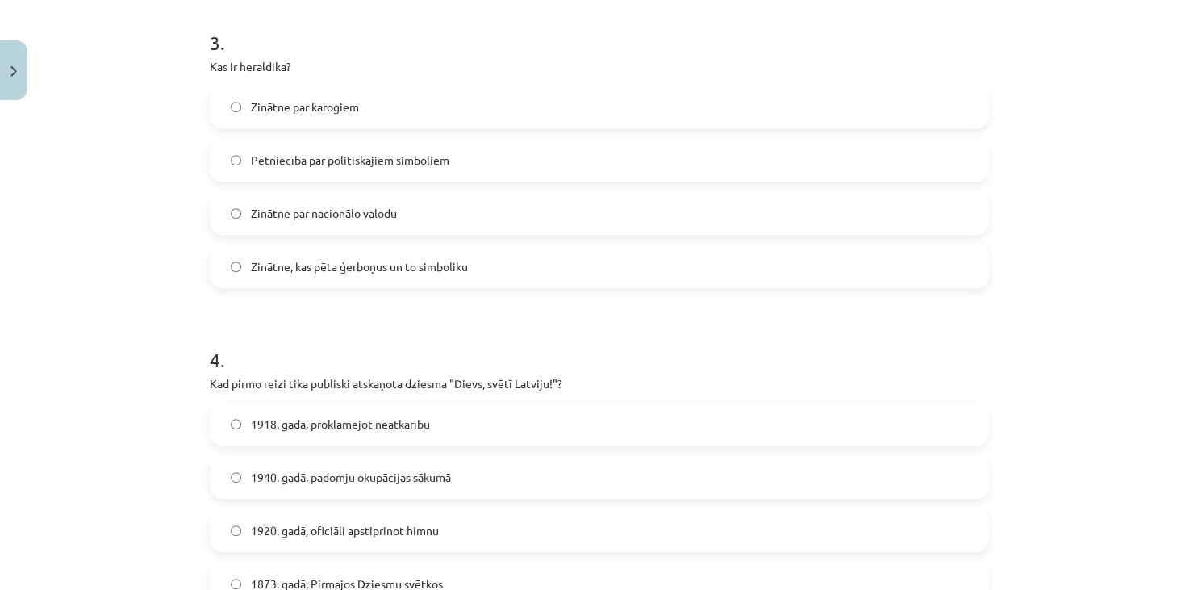
click at [399, 263] on span "Zinātne, kas pēta ģerboņus un to simboliku" at bounding box center [359, 266] width 217 height 17
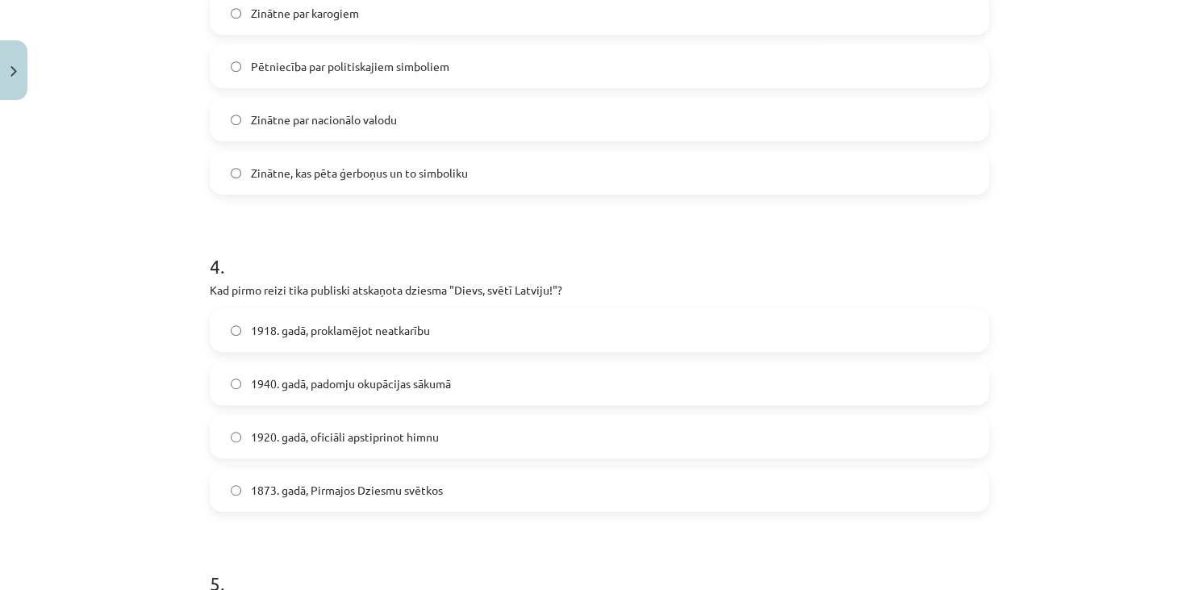
scroll to position [1049, 0]
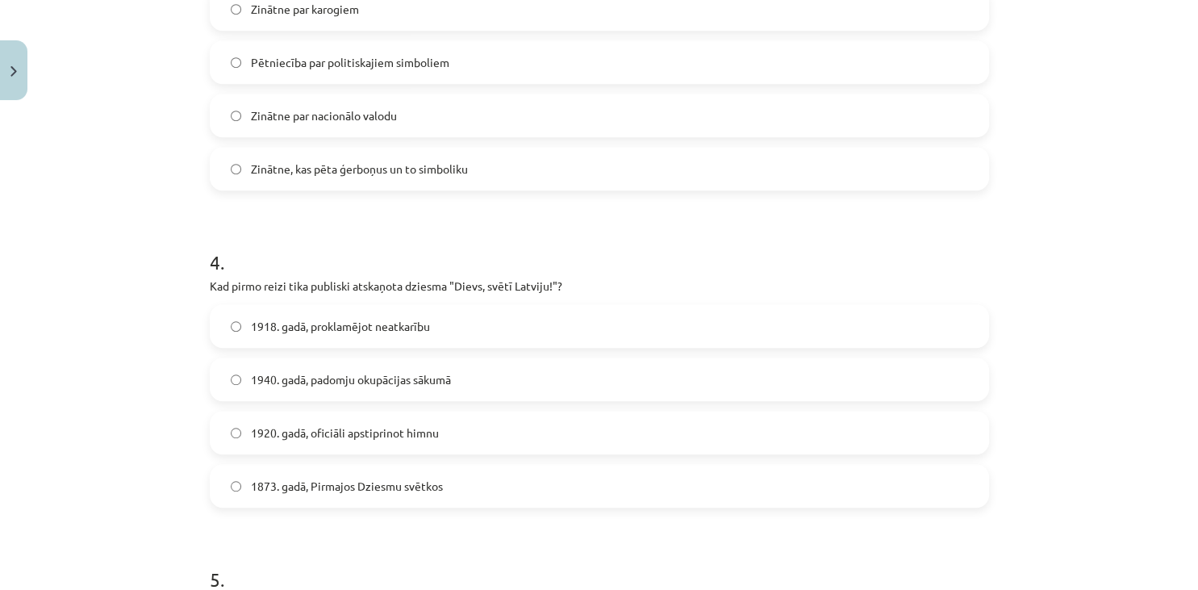
click at [500, 327] on label "1918. gadā, proklamējot neatkarību" at bounding box center [599, 326] width 776 height 40
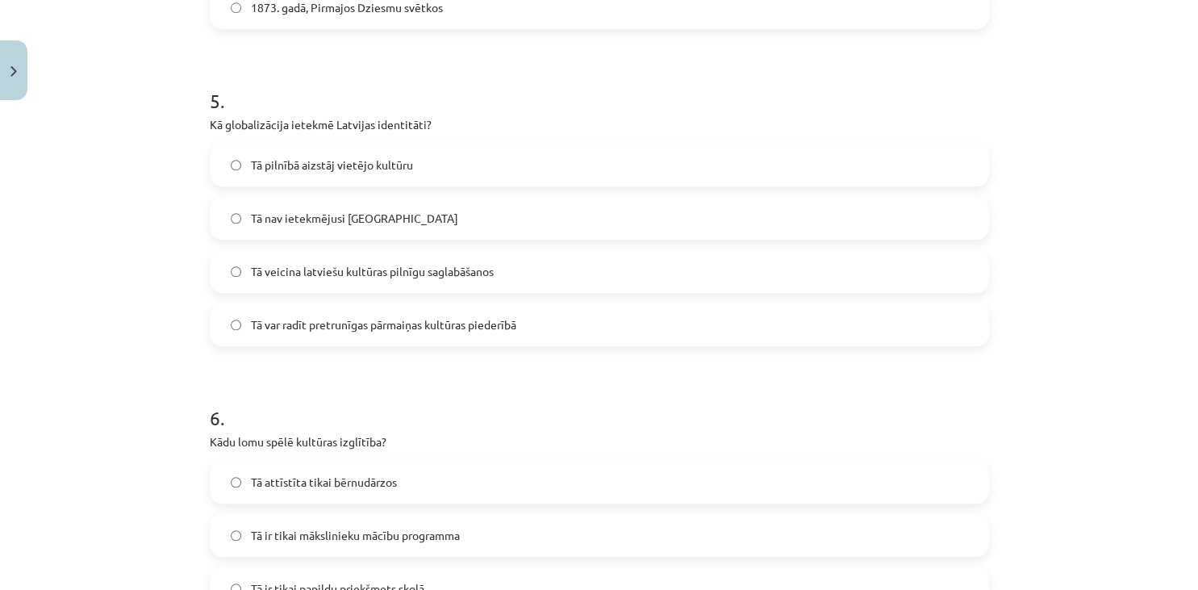
scroll to position [1539, 0]
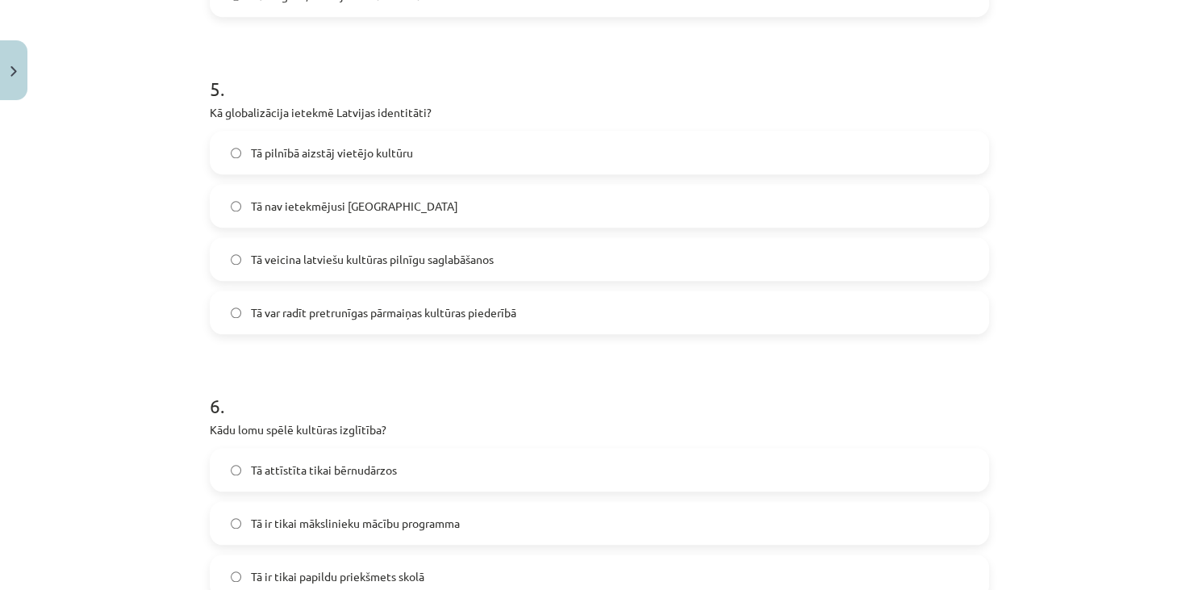
click at [408, 271] on label "Tā veicina latviešu kultūras pilnīgu saglabāšanos" at bounding box center [599, 259] width 776 height 40
click at [964, 216] on label "Tā nav ietekmējusi [GEOGRAPHIC_DATA]" at bounding box center [599, 205] width 776 height 40
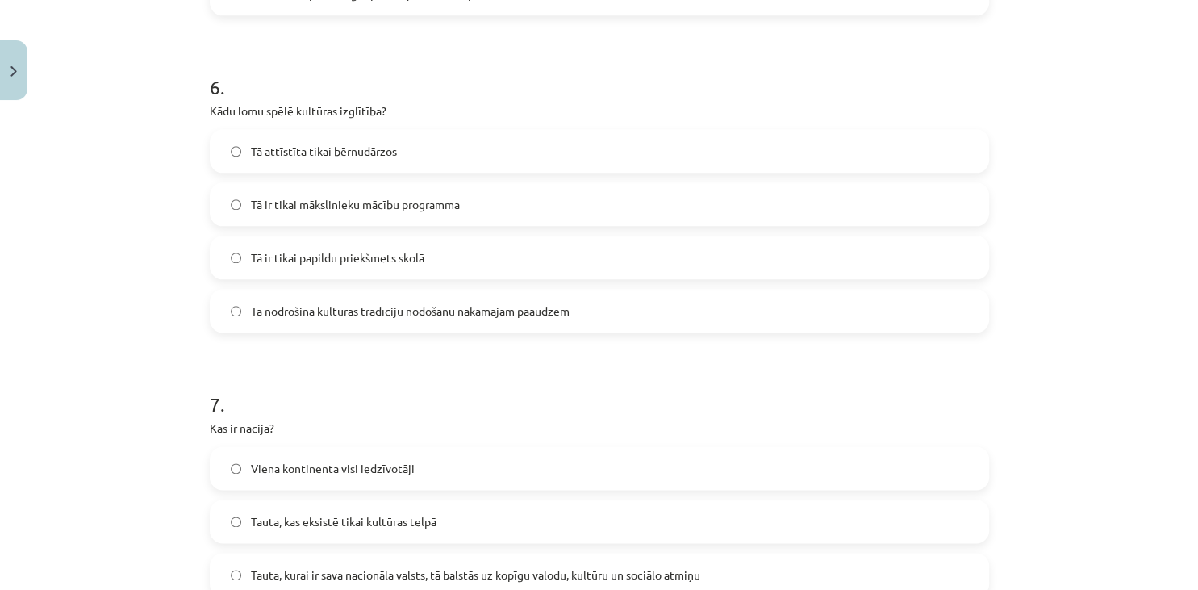
scroll to position [1854, 0]
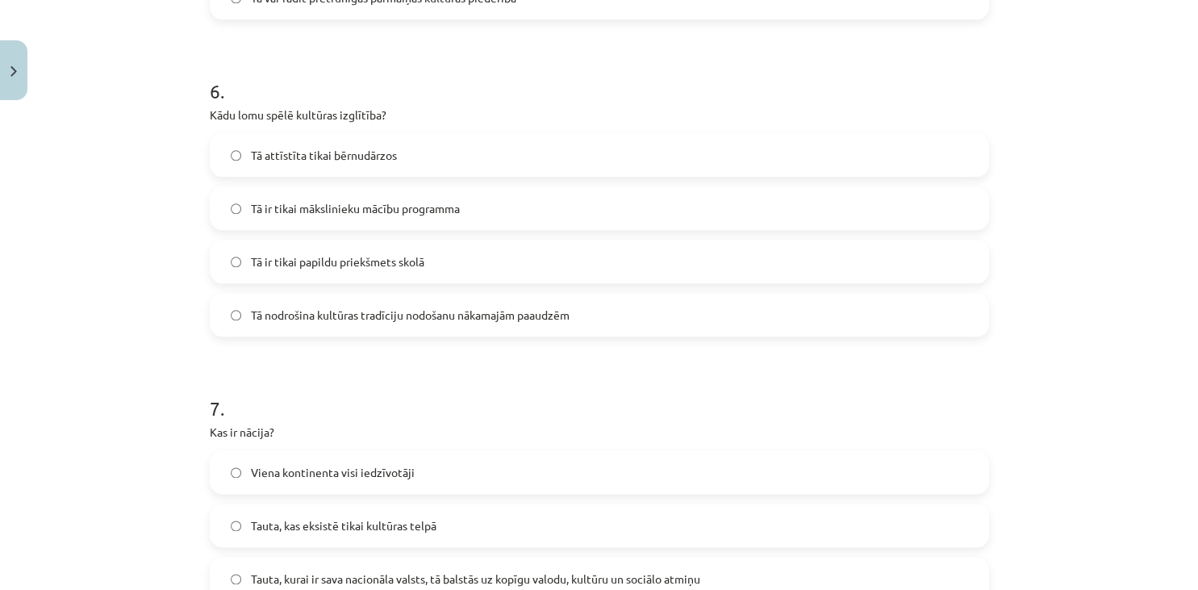
click at [726, 327] on label "Tā nodrošina kultūras tradīciju nodošanu nākamajām paaudzēm" at bounding box center [599, 314] width 776 height 40
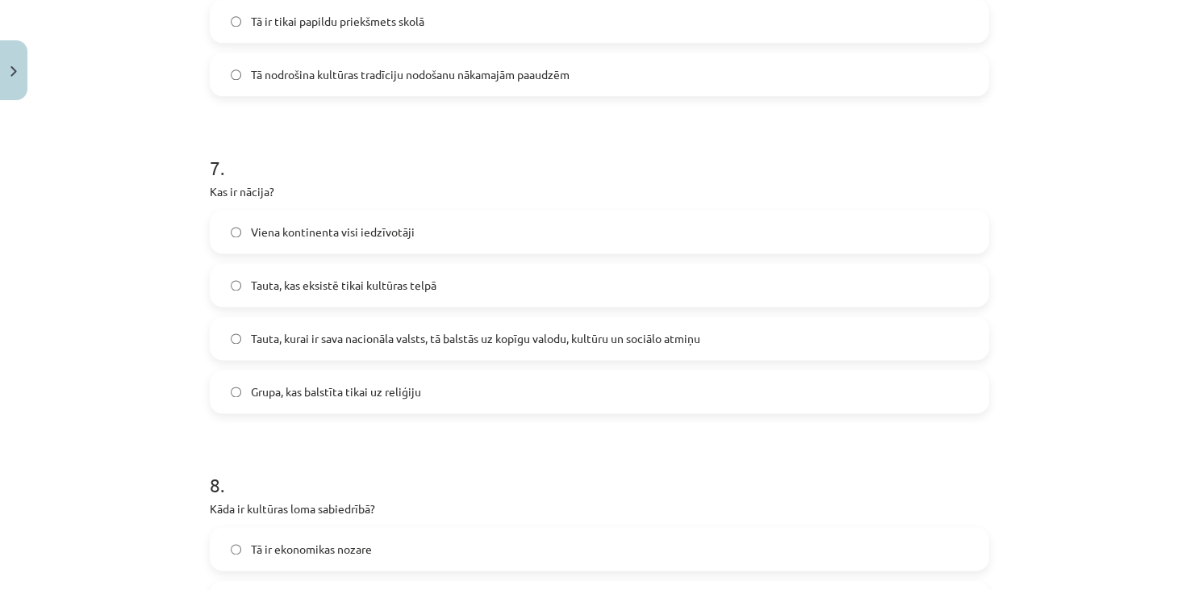
scroll to position [2106, 0]
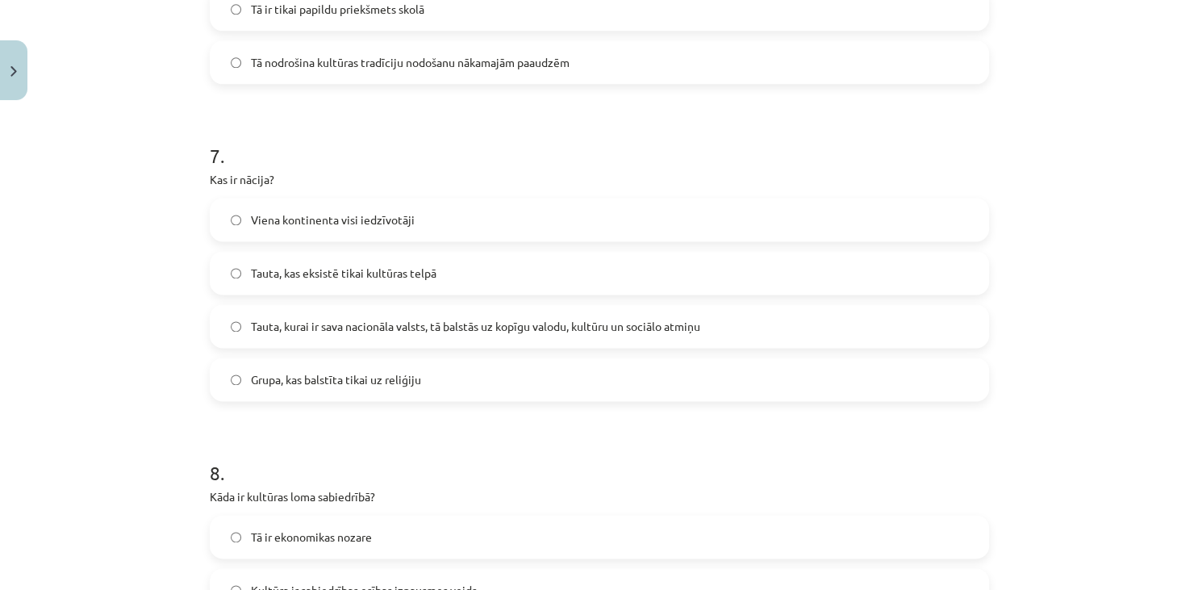
click at [747, 316] on label "Tauta, kurai ir sava nacionāla valsts, tā balstās uz kopīgu valodu, kultūru un …" at bounding box center [599, 326] width 776 height 40
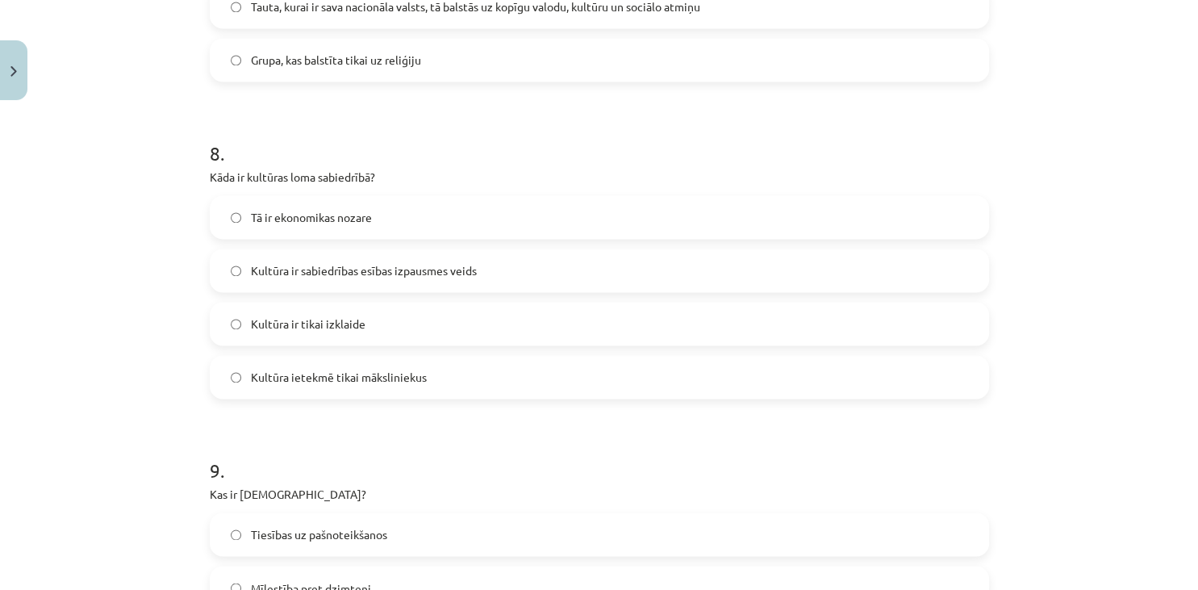
scroll to position [2429, 0]
click at [469, 255] on label "Kultūra ir sabiedrības esības izpausmes veids" at bounding box center [599, 267] width 776 height 40
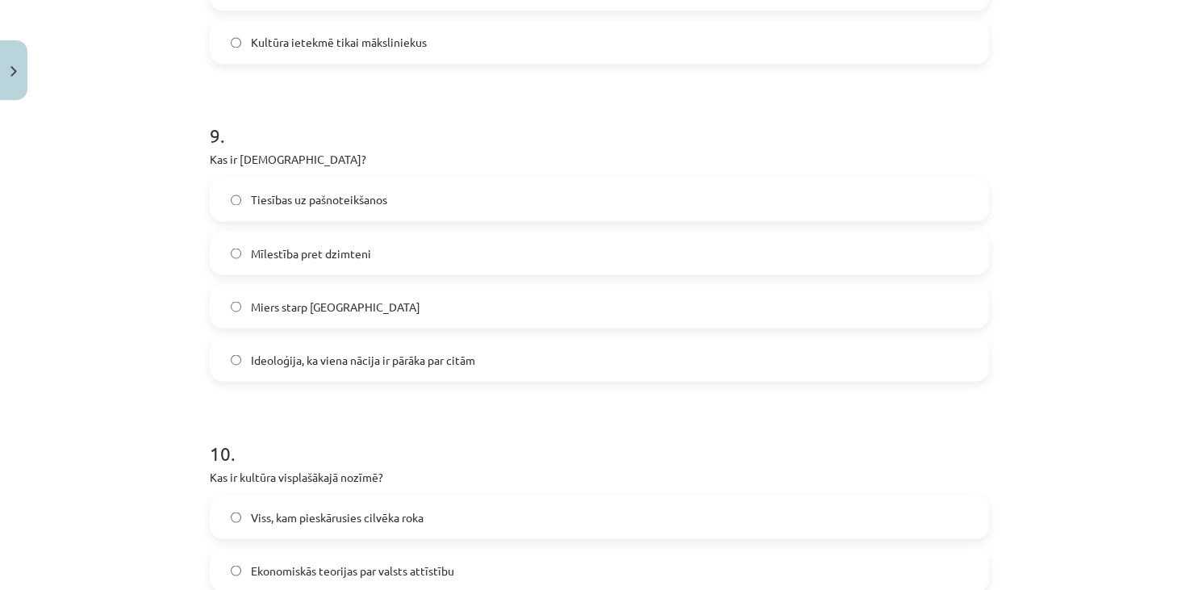
scroll to position [2764, 0]
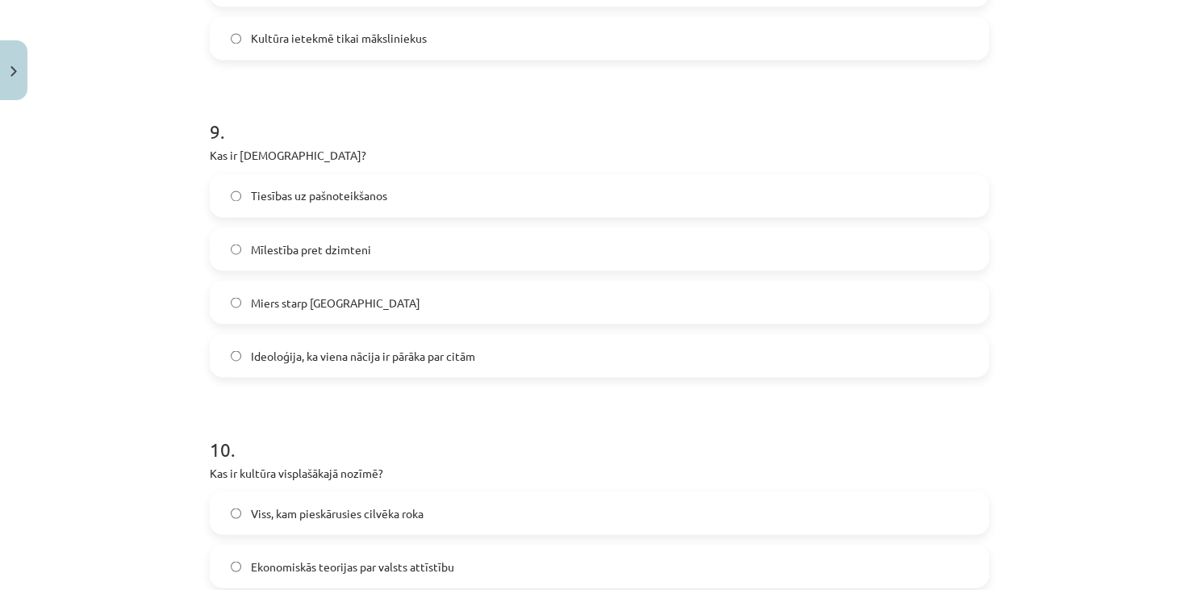
click at [473, 355] on span "Ideoloģija, ka viena nācija ir pārāka par citām" at bounding box center [363, 355] width 224 height 17
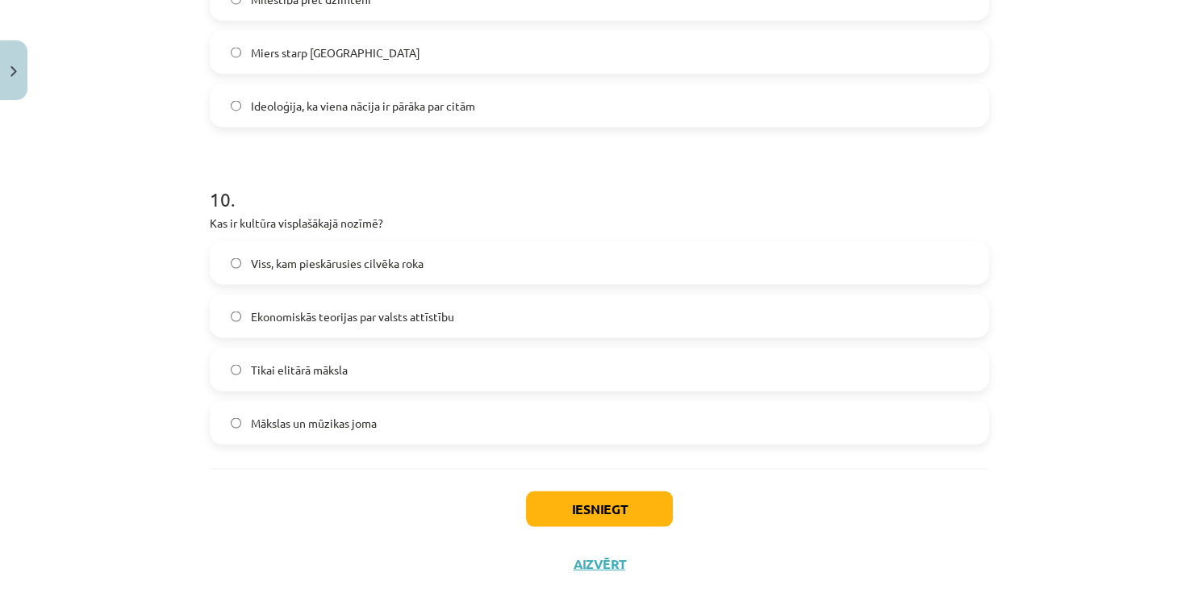
scroll to position [3026, 0]
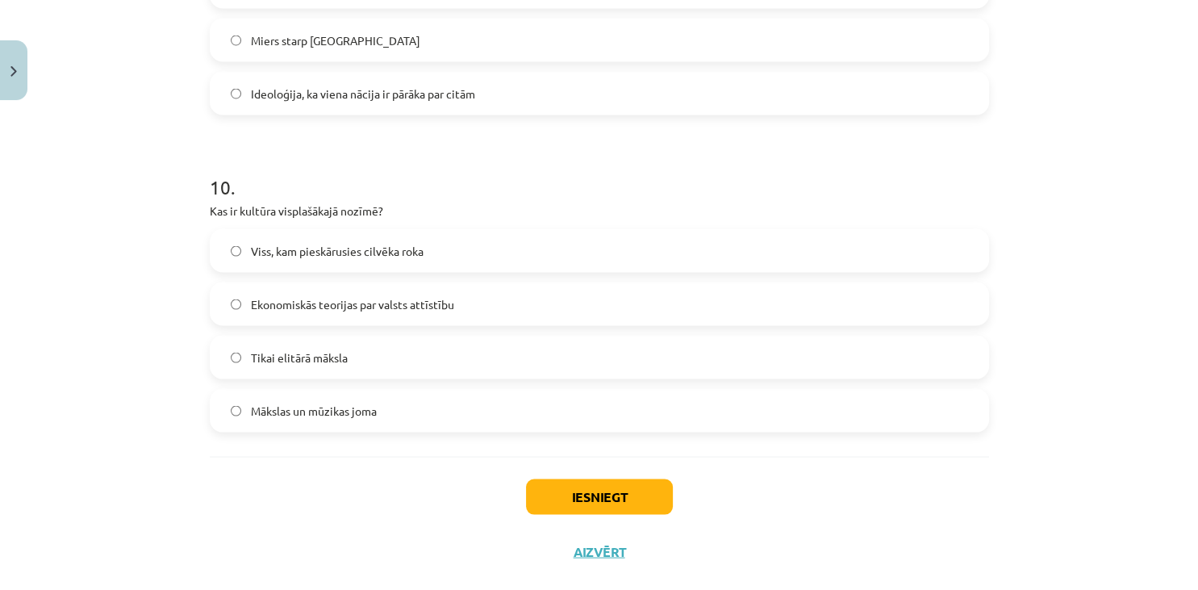
click at [408, 232] on label "Viss, kam pieskārusies cilvēka roka" at bounding box center [599, 251] width 776 height 40
click at [557, 498] on button "Iesniegt" at bounding box center [599, 496] width 147 height 35
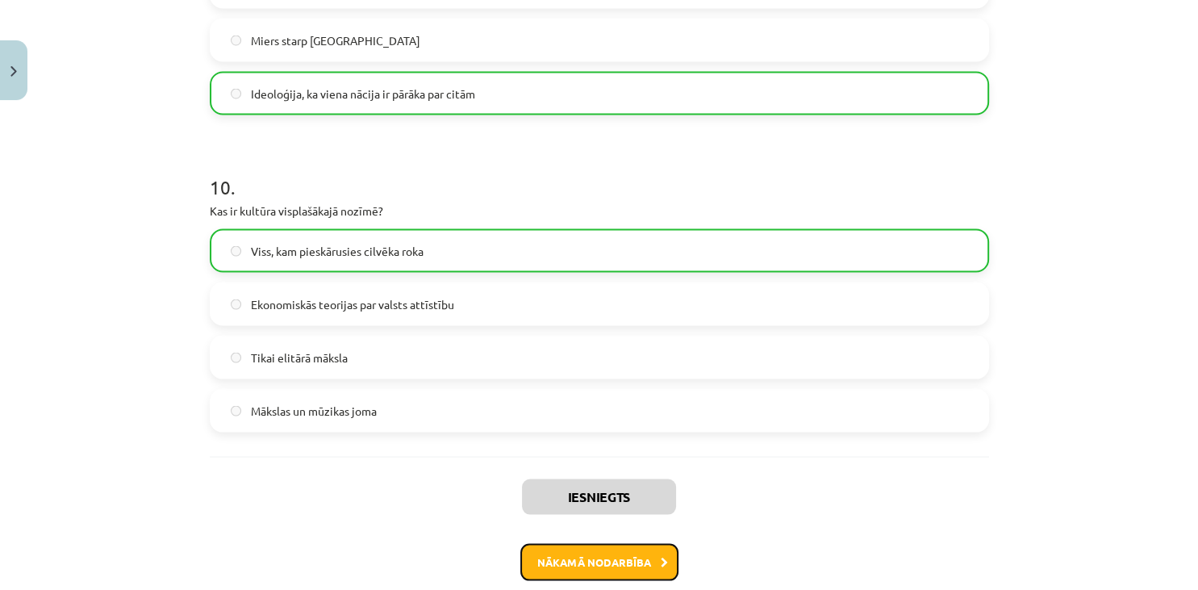
click at [579, 549] on button "Nākamā nodarbība" at bounding box center [599, 562] width 158 height 37
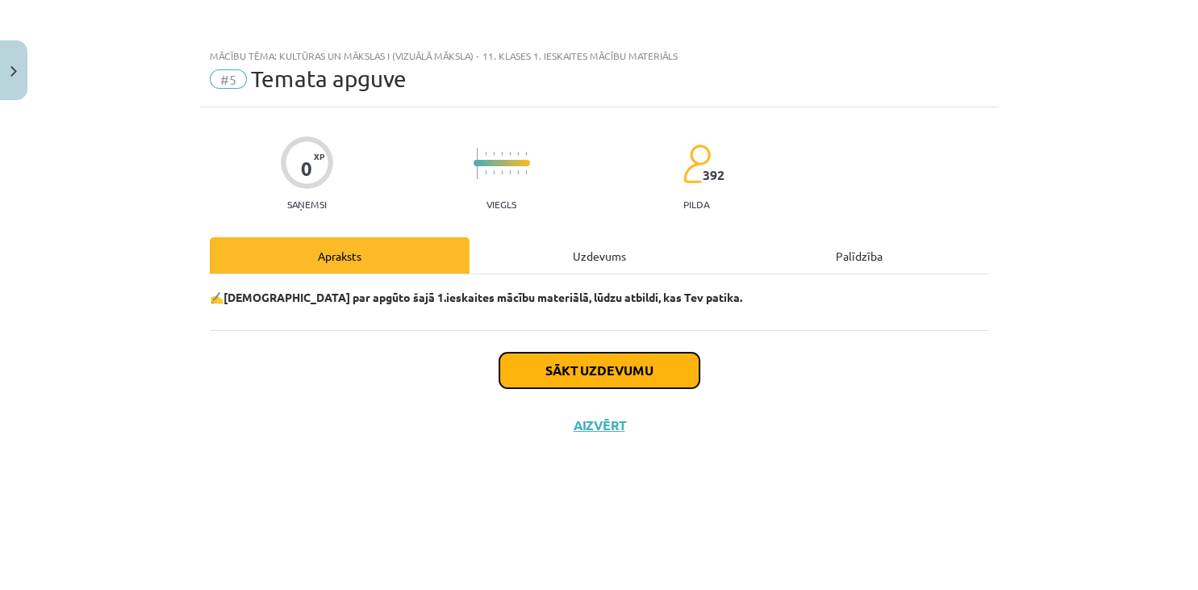
click at [551, 360] on button "Sākt uzdevumu" at bounding box center [599, 369] width 200 height 35
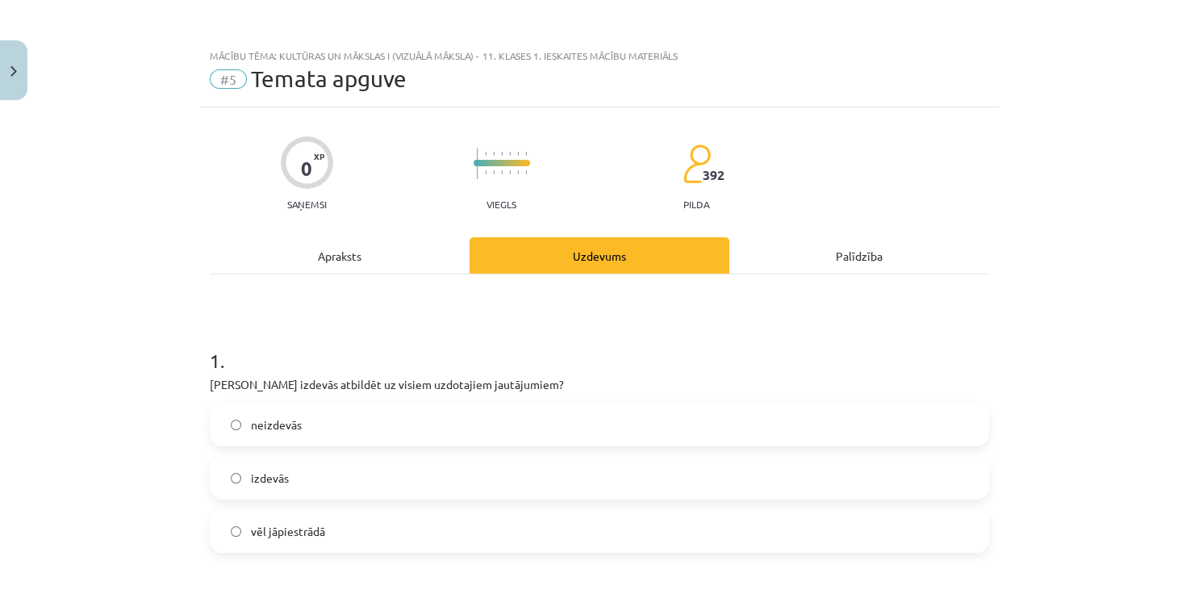
click at [329, 485] on label "izdevās" at bounding box center [599, 477] width 776 height 40
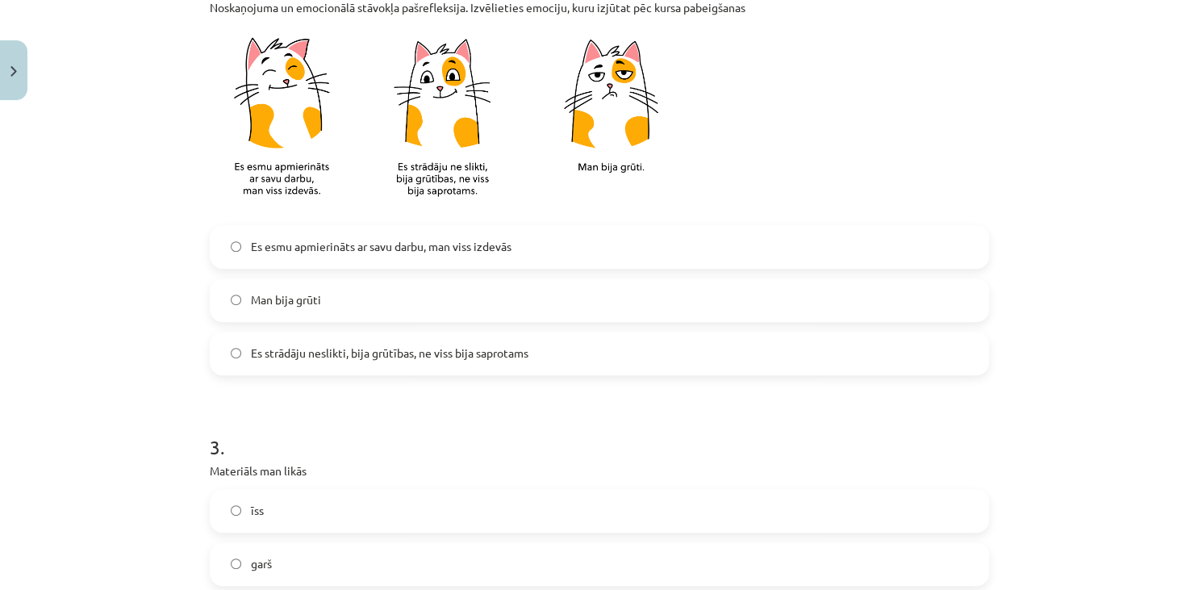
scroll to position [684, 0]
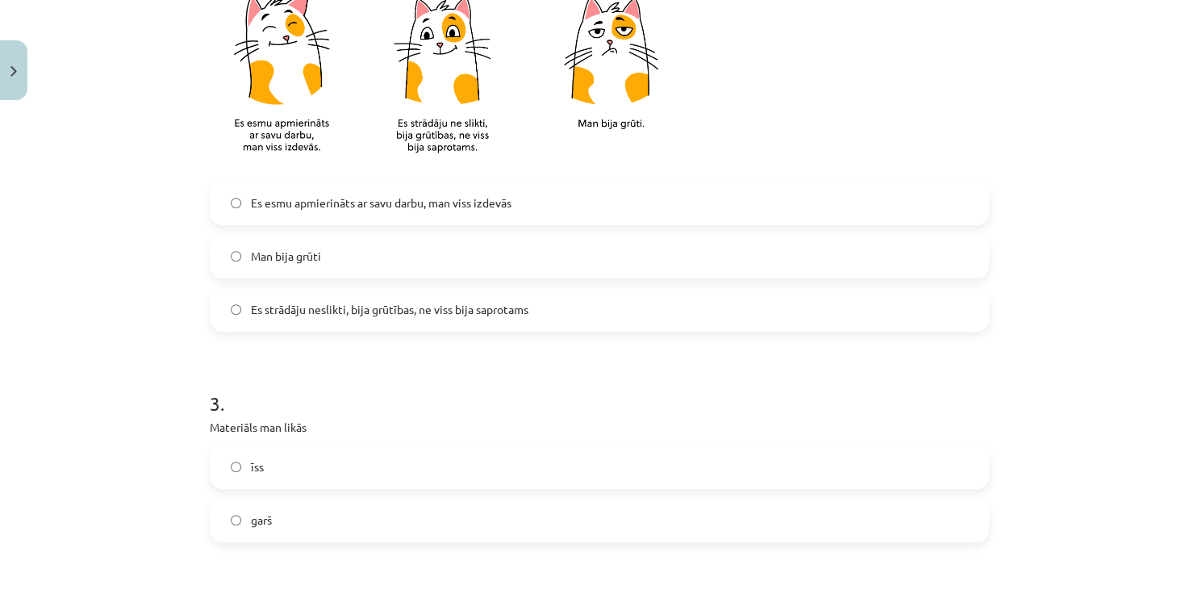
click at [651, 205] on label "Es esmu apmierināts ar savu darbu, man viss izdevās" at bounding box center [599, 203] width 776 height 40
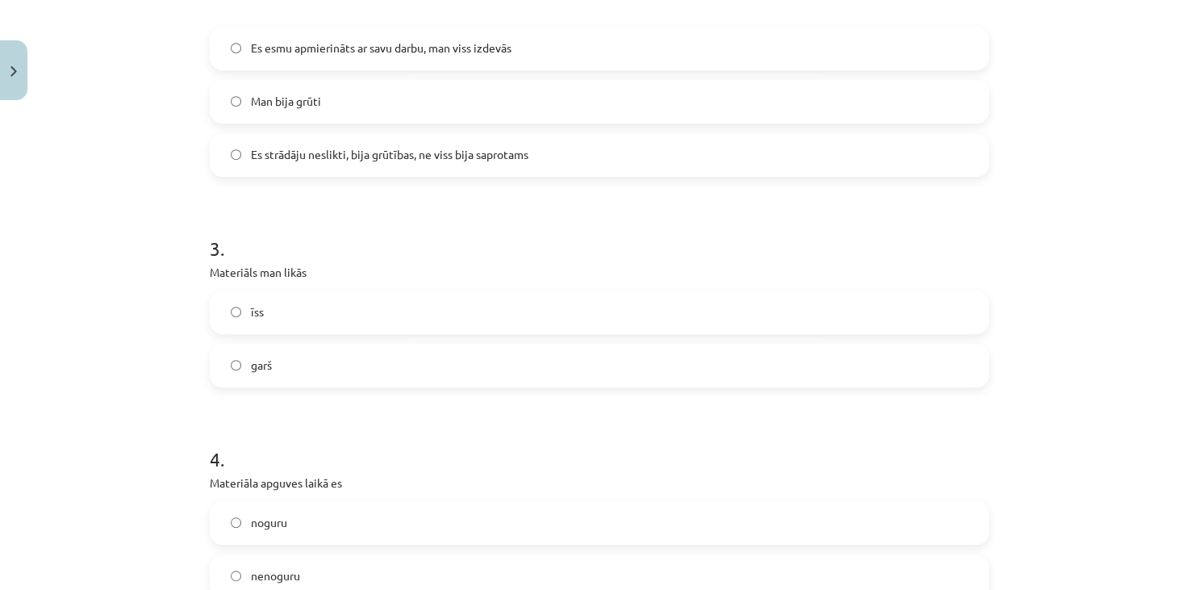
scroll to position [902, 0]
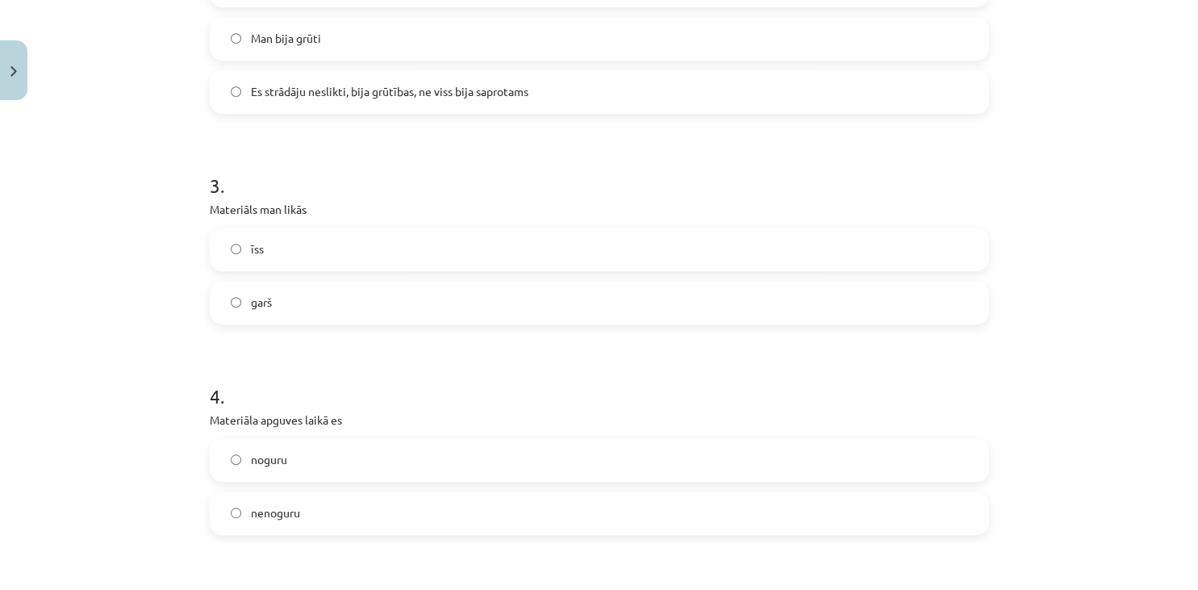
click at [767, 256] on label "īss" at bounding box center [599, 249] width 776 height 40
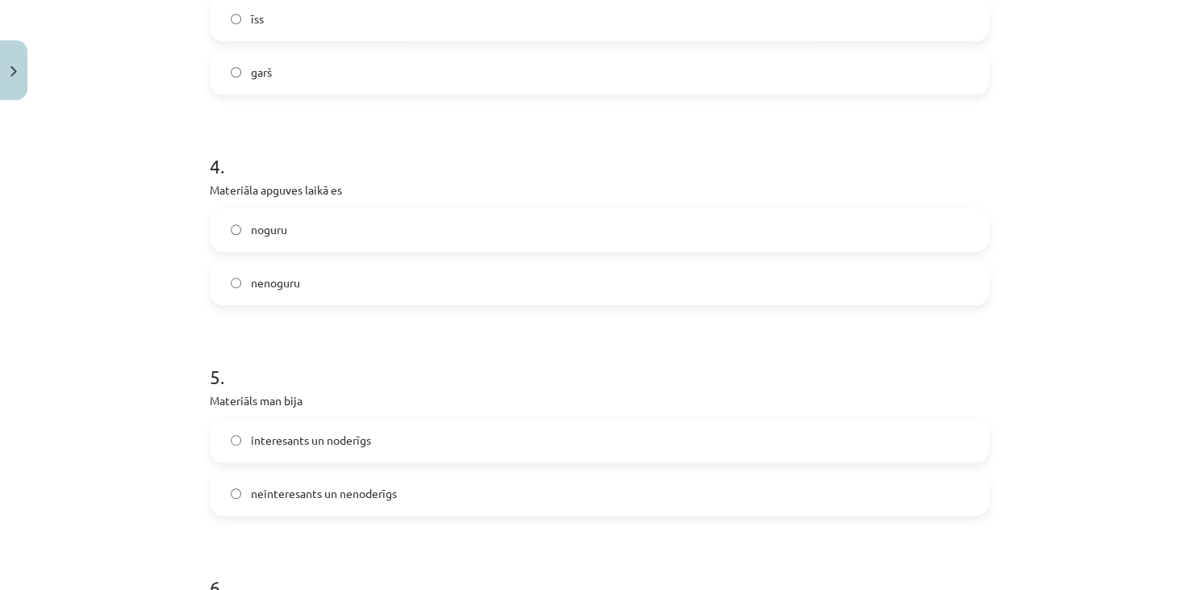
scroll to position [1227, 0]
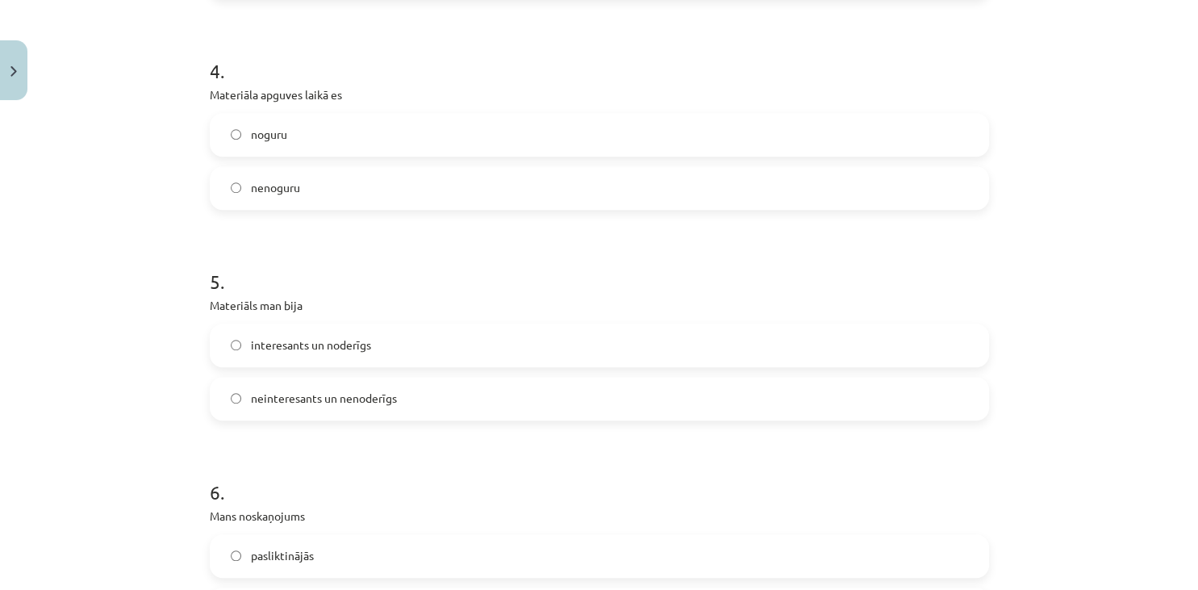
click at [436, 179] on label "nenoguru" at bounding box center [599, 188] width 776 height 40
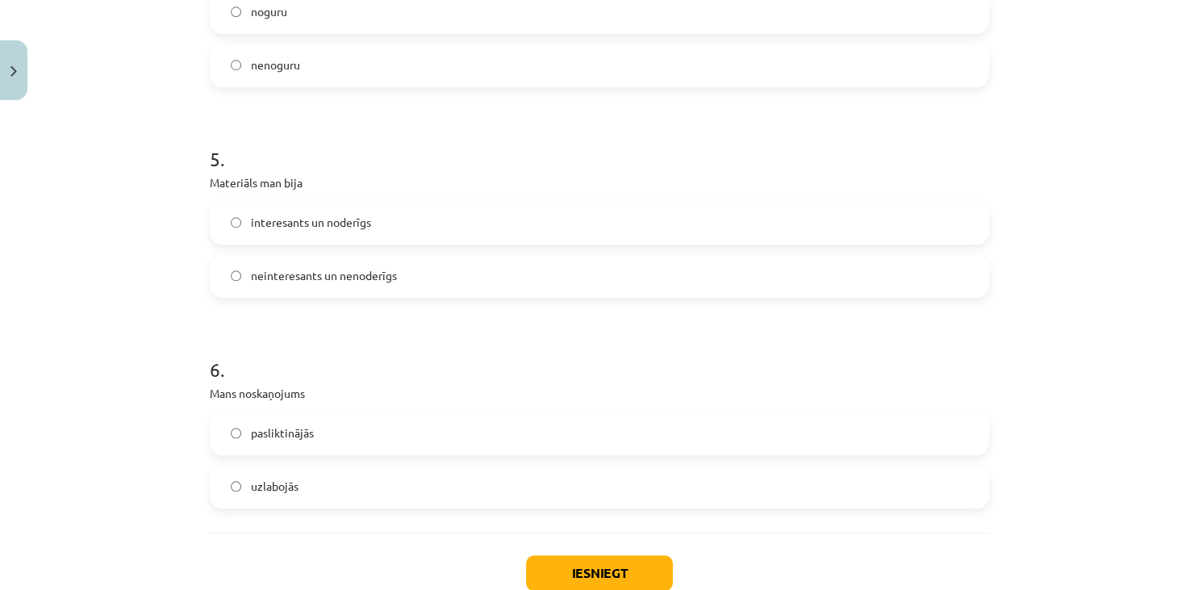
scroll to position [1358, 0]
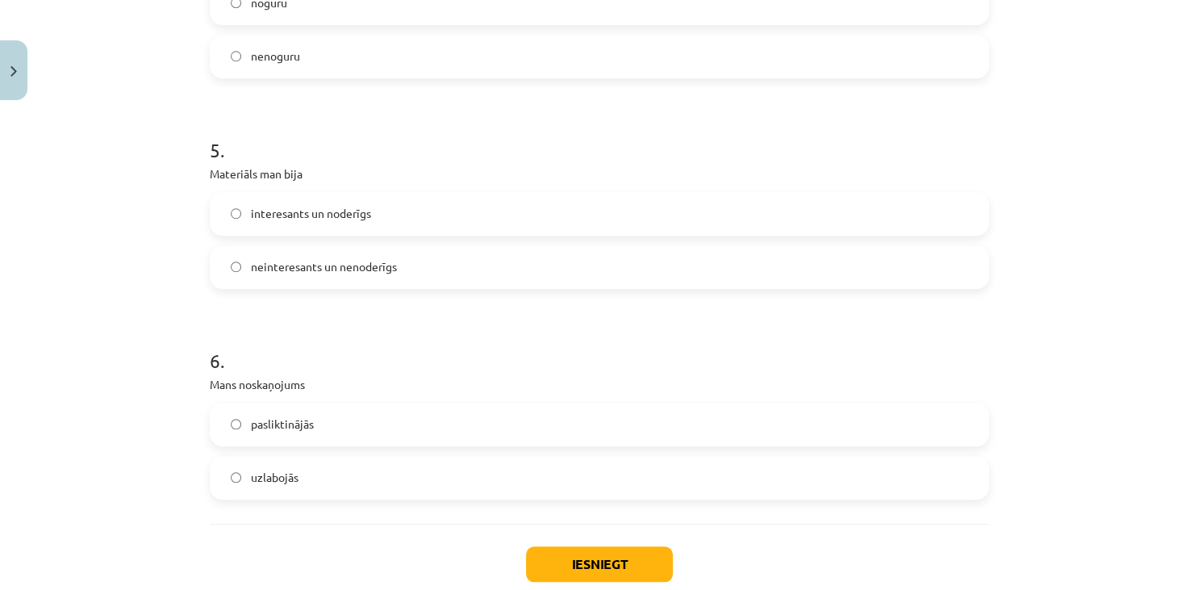
click at [429, 209] on label "interesants un noderīgs" at bounding box center [599, 214] width 776 height 40
click at [308, 490] on label "uzlabojās" at bounding box center [599, 477] width 776 height 40
click at [543, 563] on button "Iesniegt" at bounding box center [599, 563] width 147 height 35
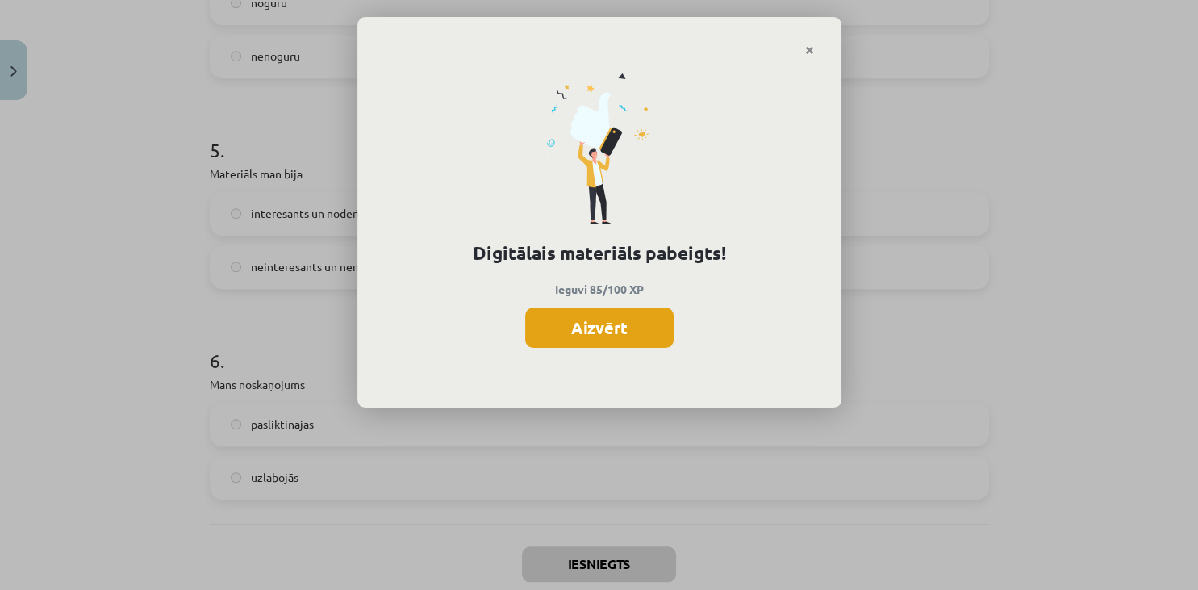
click at [627, 315] on button "Aizvērt" at bounding box center [599, 327] width 148 height 40
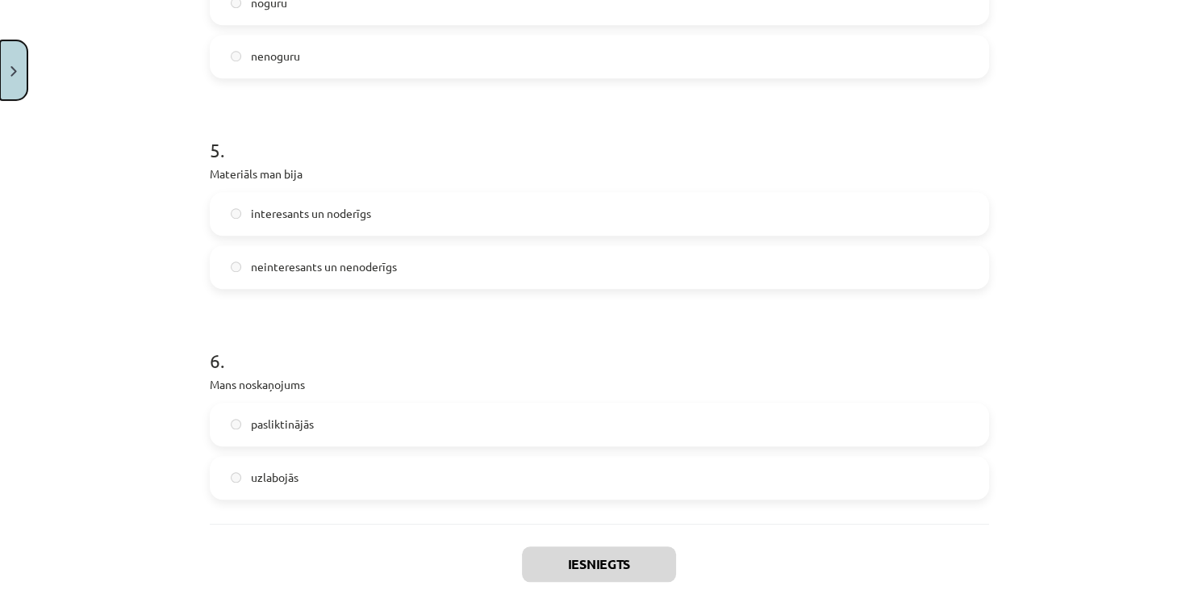
click at [9, 69] on button "Close" at bounding box center [13, 70] width 27 height 60
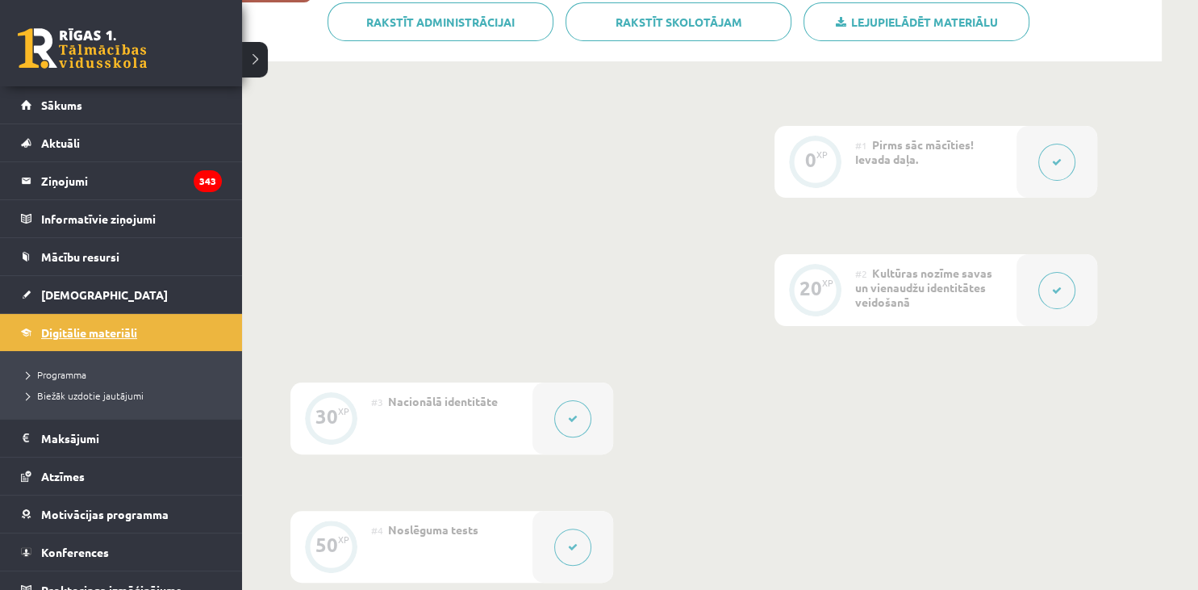
click at [64, 328] on span "Digitālie materiāli" at bounding box center [89, 332] width 96 height 15
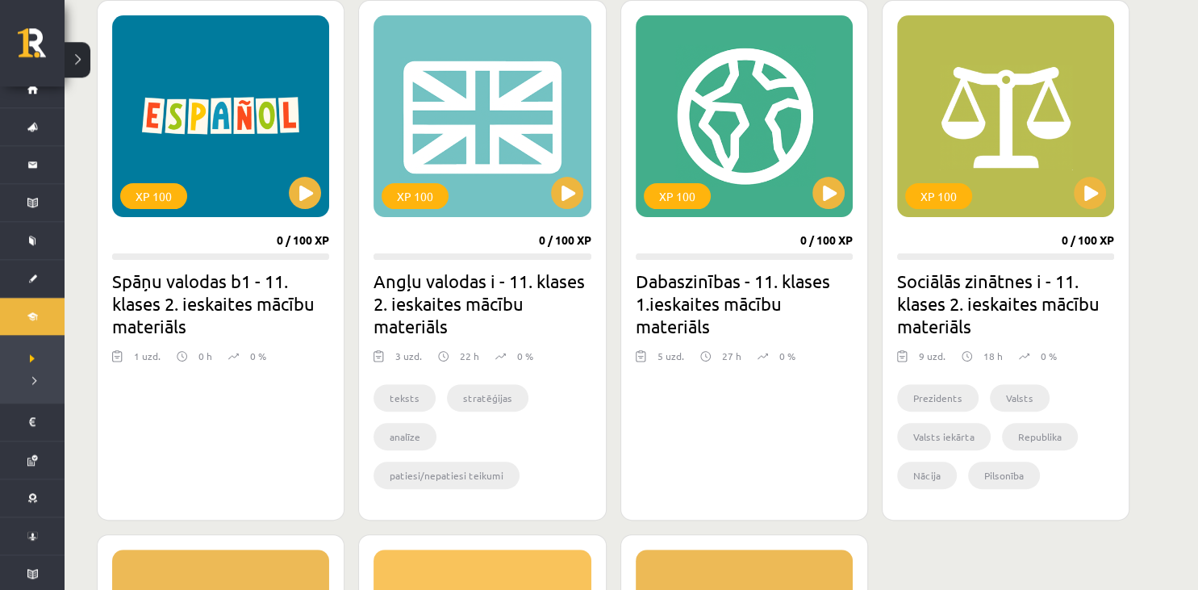
scroll to position [445, 0]
